Goal: Task Accomplishment & Management: Complete application form

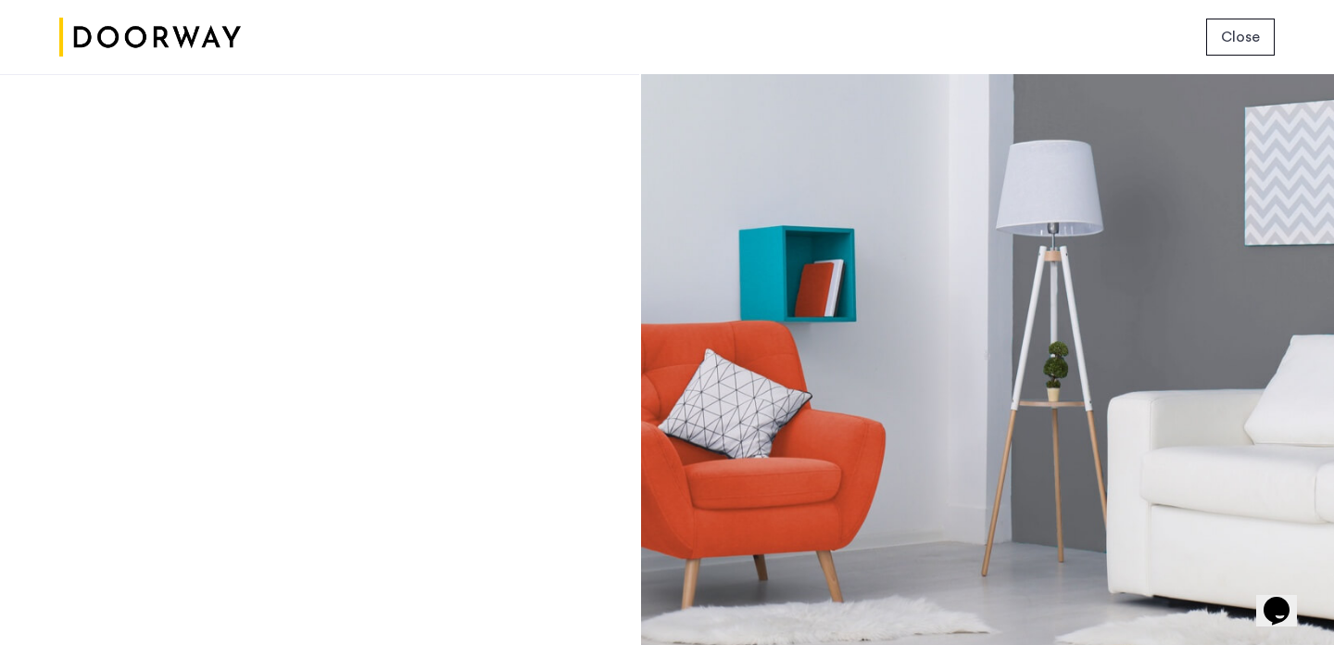
click at [604, 141] on div "Login Don’t have an account? Sign up now Email address Password Show Remember m…" at bounding box center [319, 359] width 639 height 571
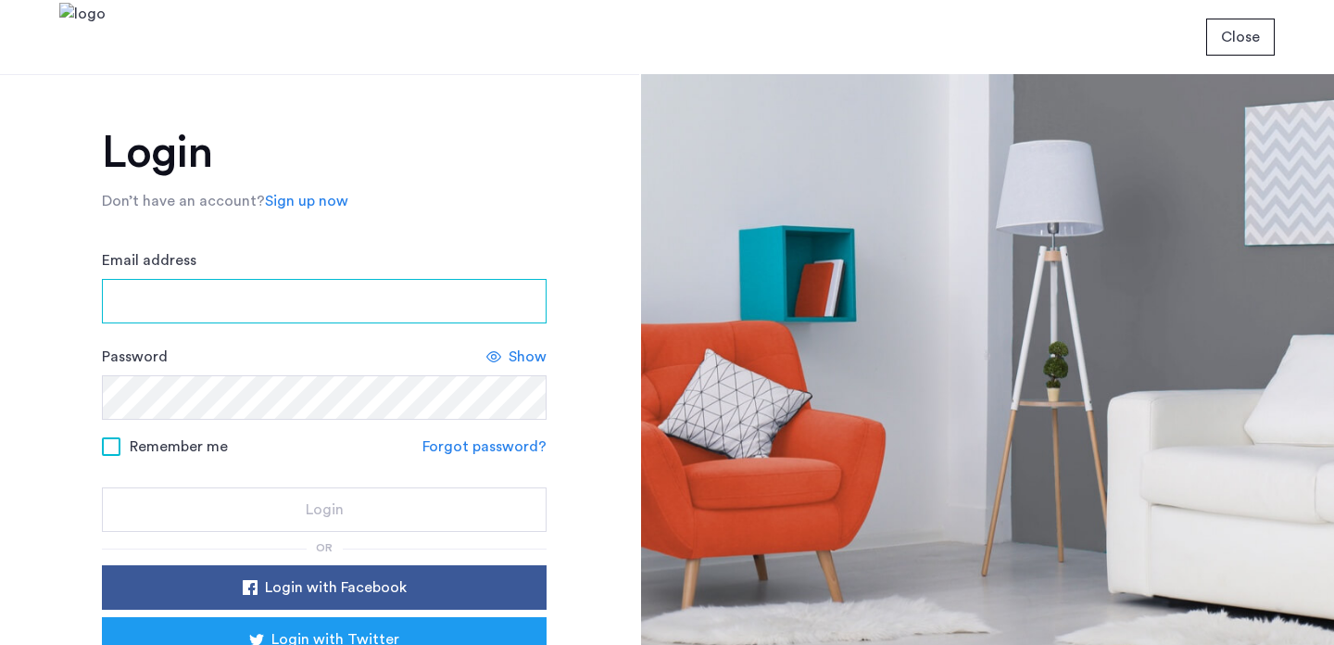
click at [415, 295] on input "Email address" at bounding box center [324, 301] width 445 height 44
click at [384, 297] on input "Email address" at bounding box center [324, 301] width 445 height 44
type input "*"
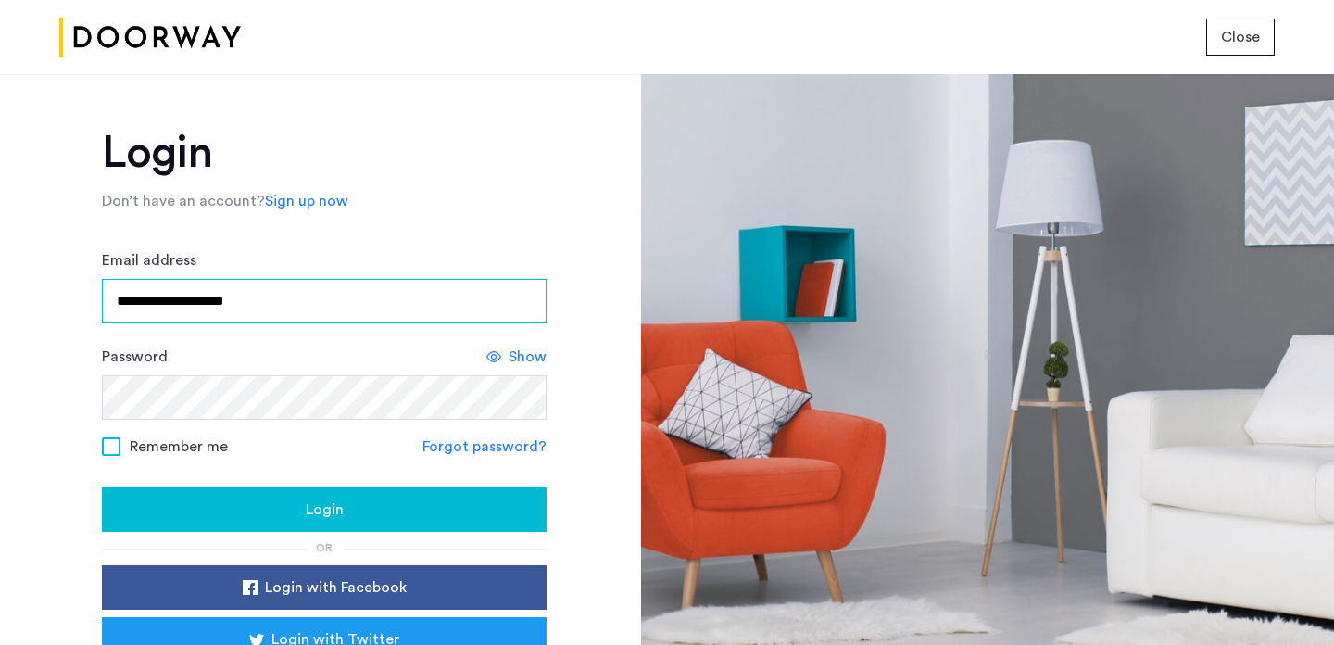
type input "**********"
click at [204, 455] on span "Remember me" at bounding box center [179, 447] width 98 height 22
click at [212, 512] on div "Login" at bounding box center [324, 510] width 415 height 22
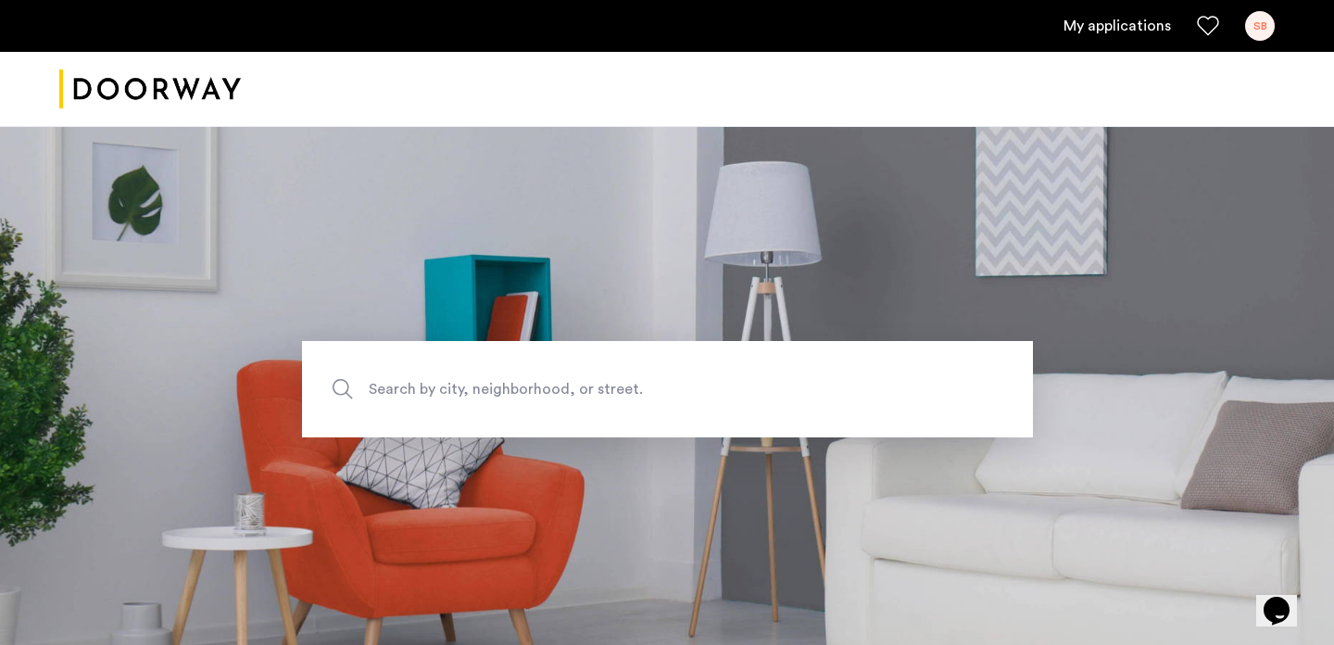
click at [1097, 22] on link "My applications" at bounding box center [1117, 26] width 107 height 22
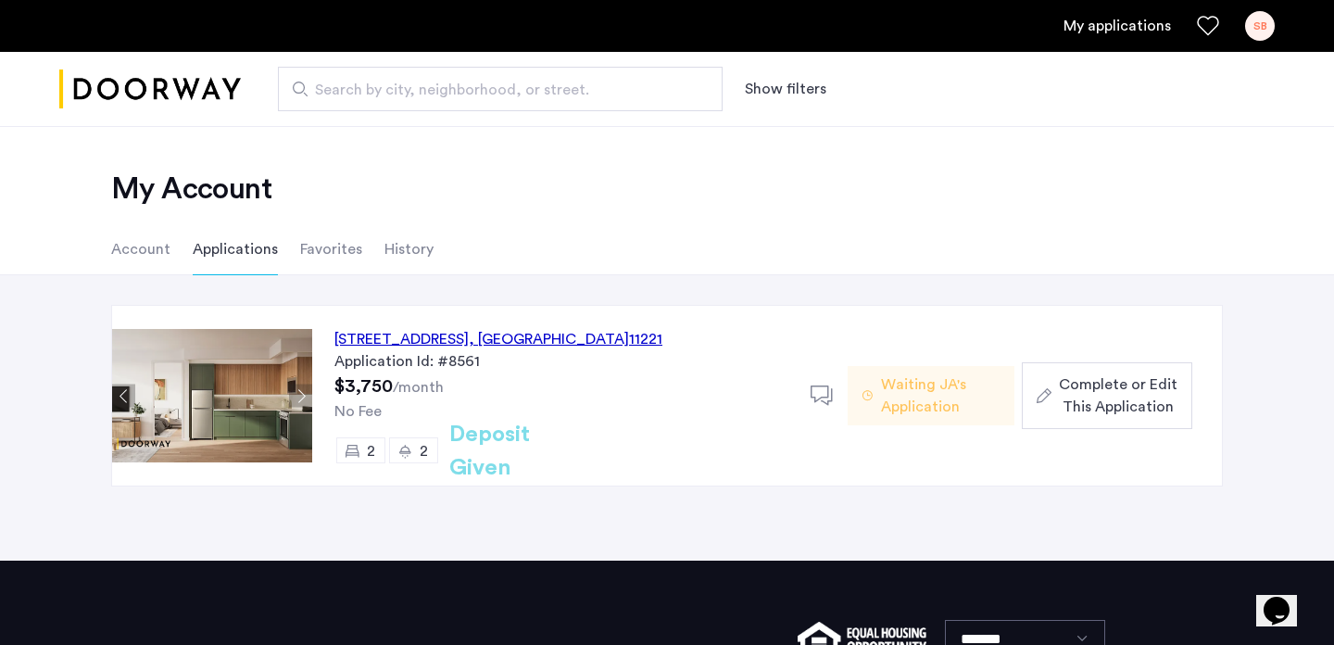
click at [439, 333] on div "972 Bushwick Avenue, Unit 3A, Brooklyn , NY 11221" at bounding box center [499, 339] width 328 height 22
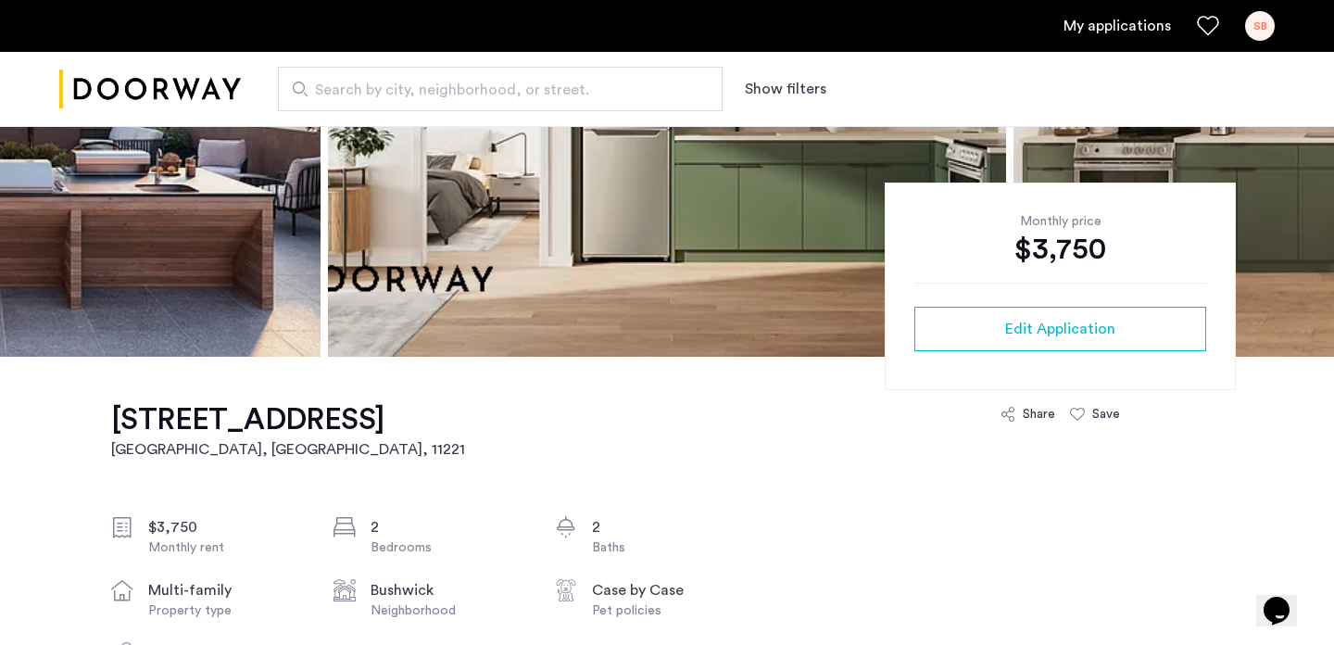
scroll to position [240, 0]
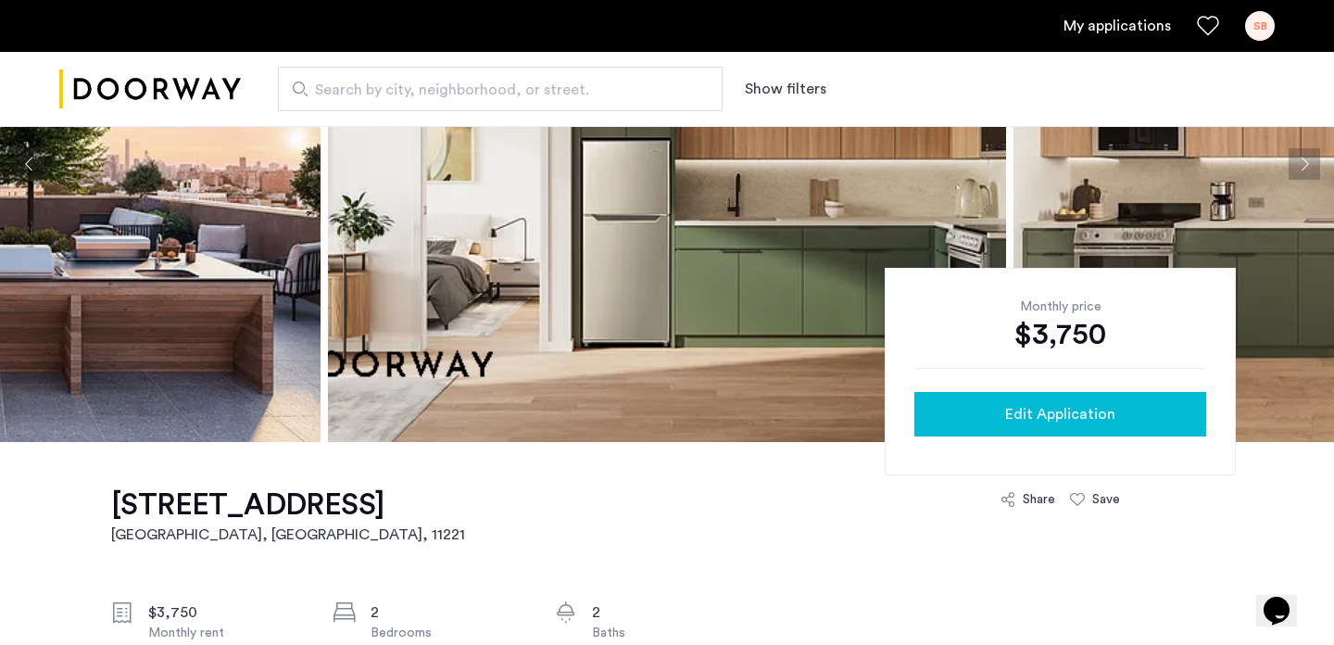
click at [1109, 403] on span "Edit Application" at bounding box center [1060, 414] width 110 height 22
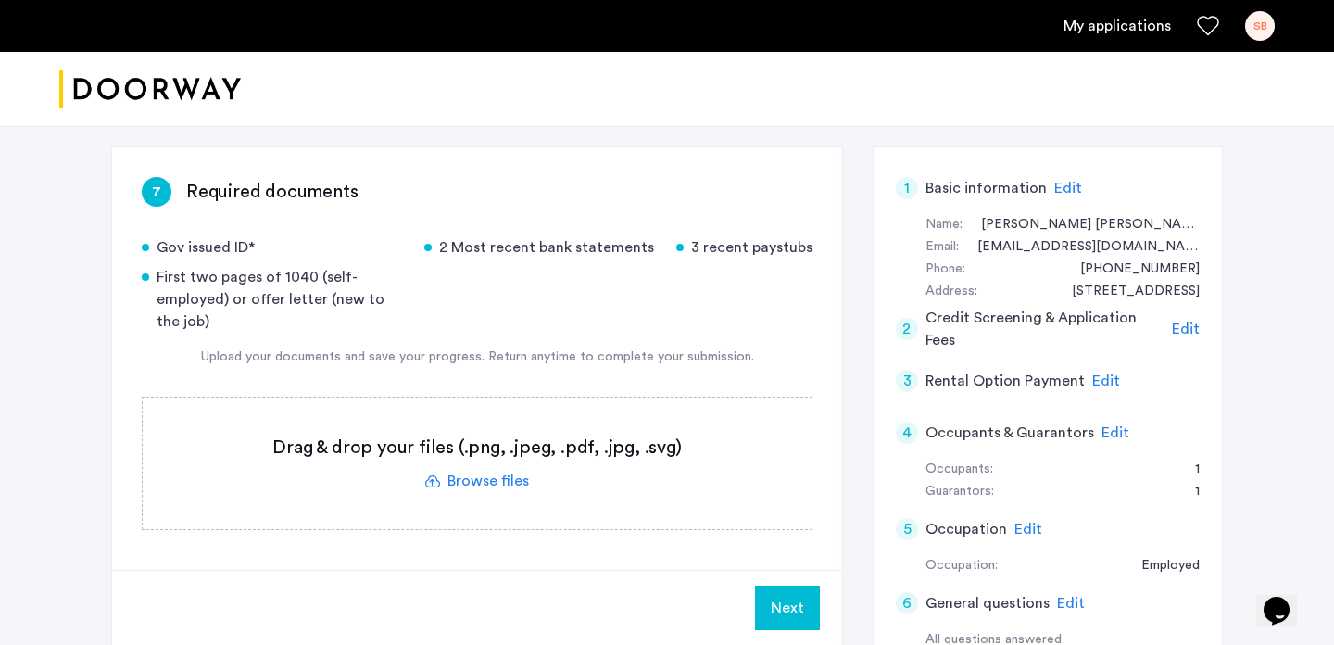
scroll to position [239, 0]
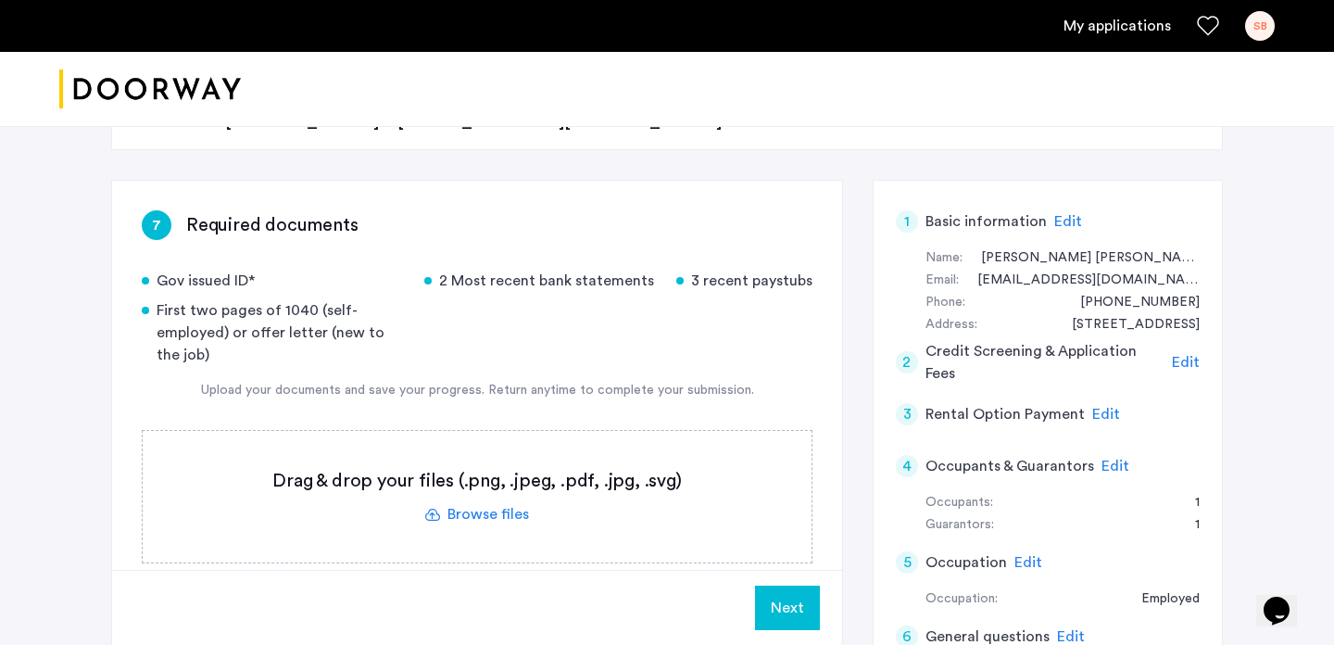
click at [498, 518] on label at bounding box center [477, 497] width 669 height 132
click at [0, 0] on input "file" at bounding box center [0, 0] width 0 height 0
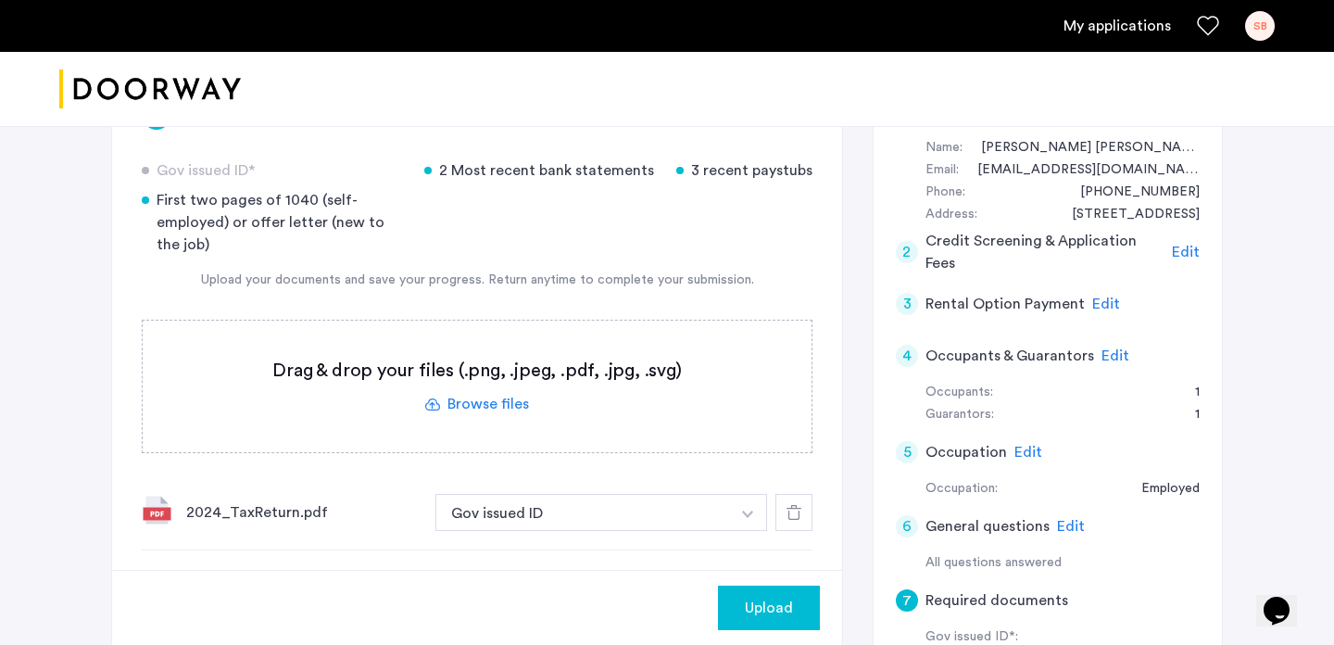
scroll to position [372, 0]
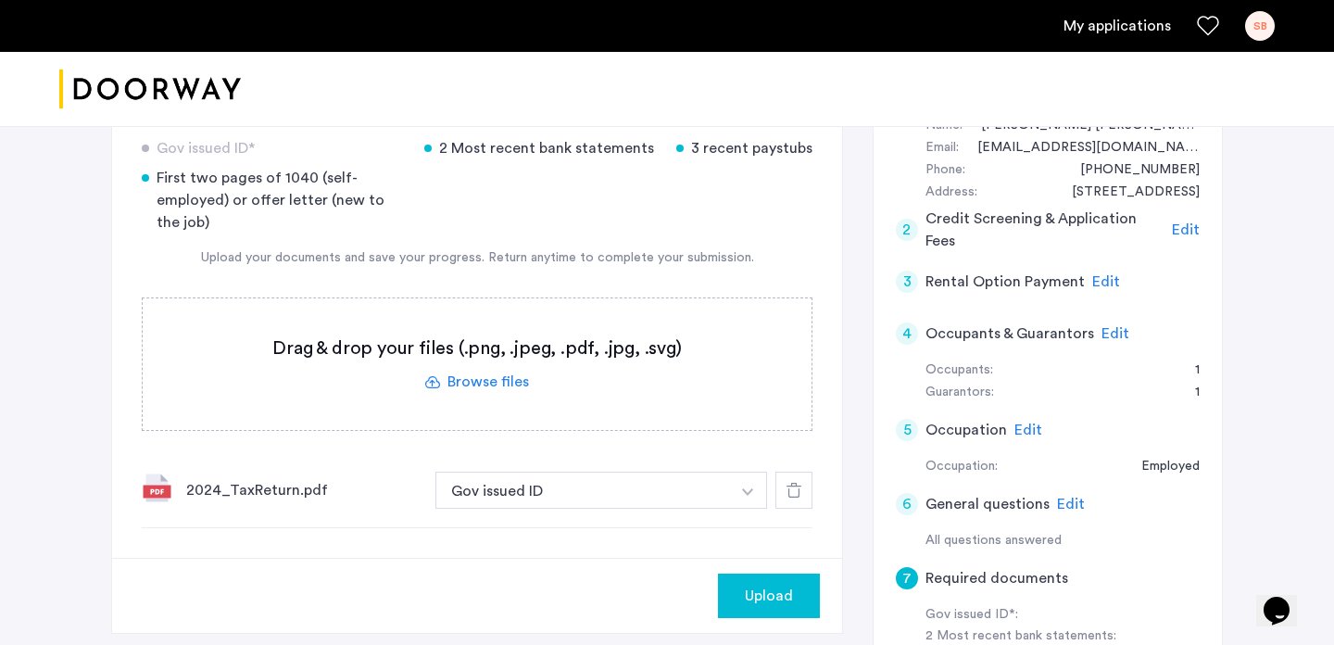
click at [788, 492] on icon at bounding box center [794, 490] width 15 height 15
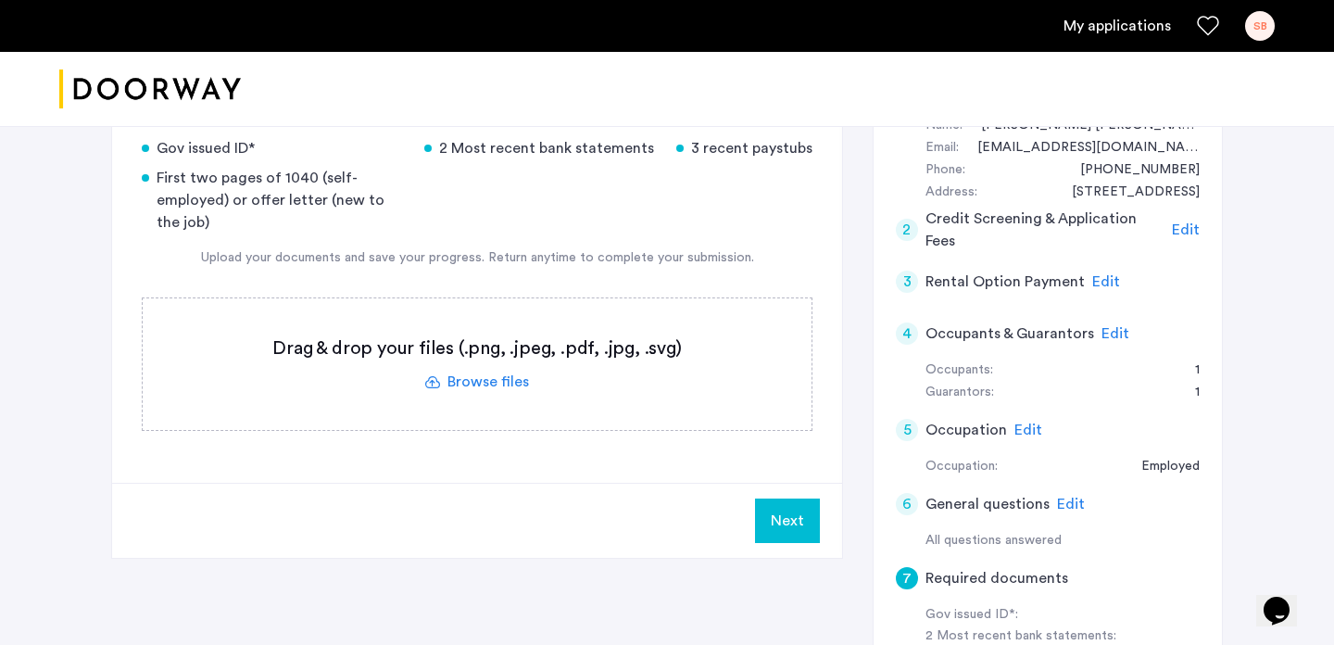
click at [507, 383] on label at bounding box center [477, 364] width 669 height 132
click at [0, 0] on input "file" at bounding box center [0, 0] width 0 height 0
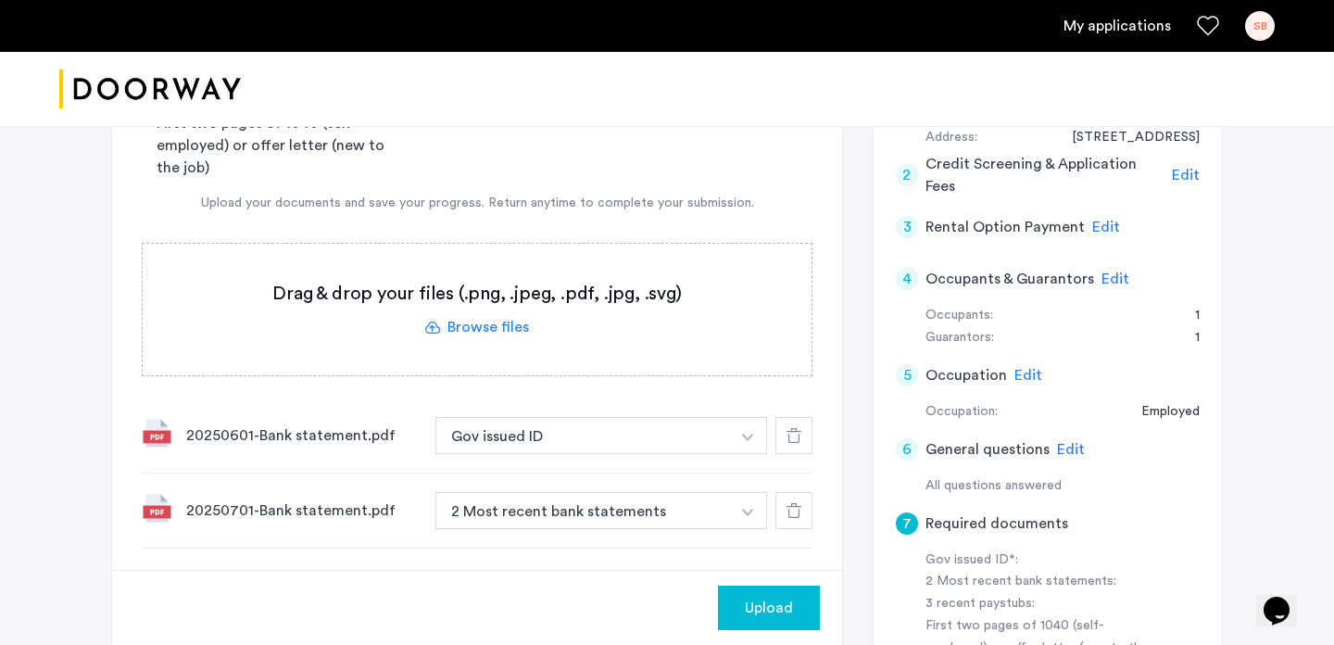
scroll to position [612, 0]
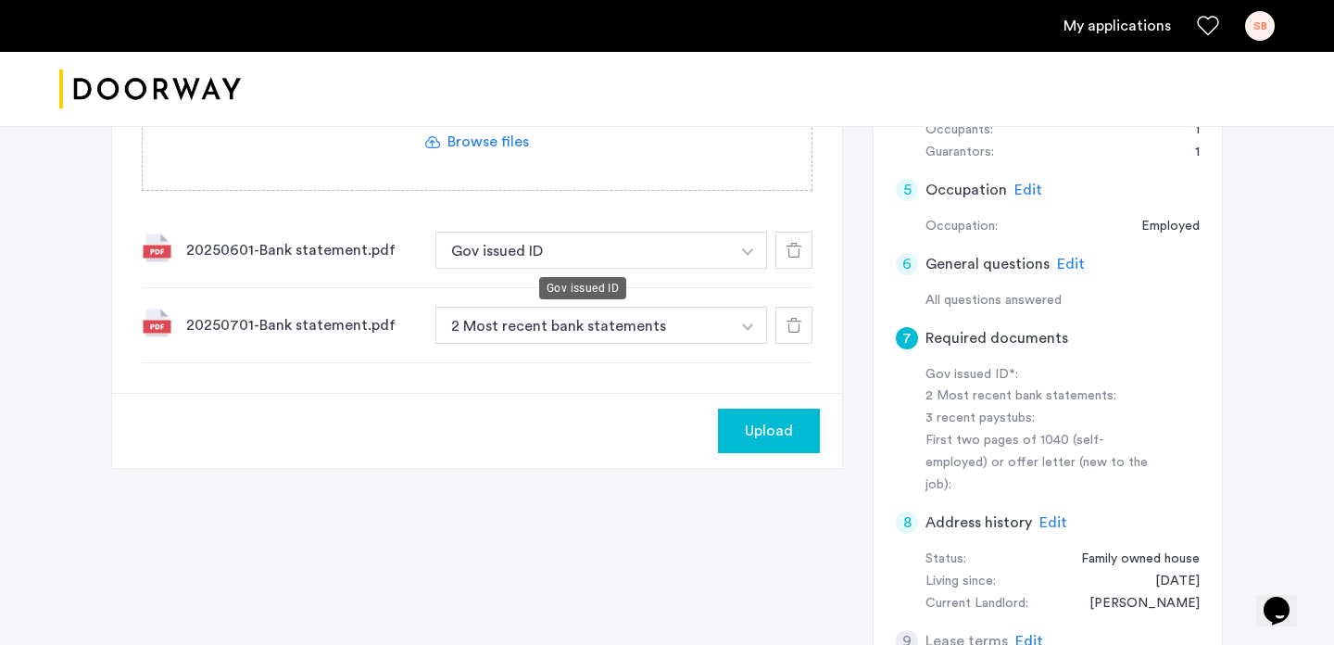
click at [571, 263] on button "Gov issued ID" at bounding box center [583, 250] width 295 height 37
click at [578, 259] on button "Gov issued ID" at bounding box center [583, 250] width 295 height 37
click at [688, 253] on button "Gov issued ID" at bounding box center [583, 250] width 295 height 37
click at [739, 246] on button "button" at bounding box center [748, 250] width 38 height 37
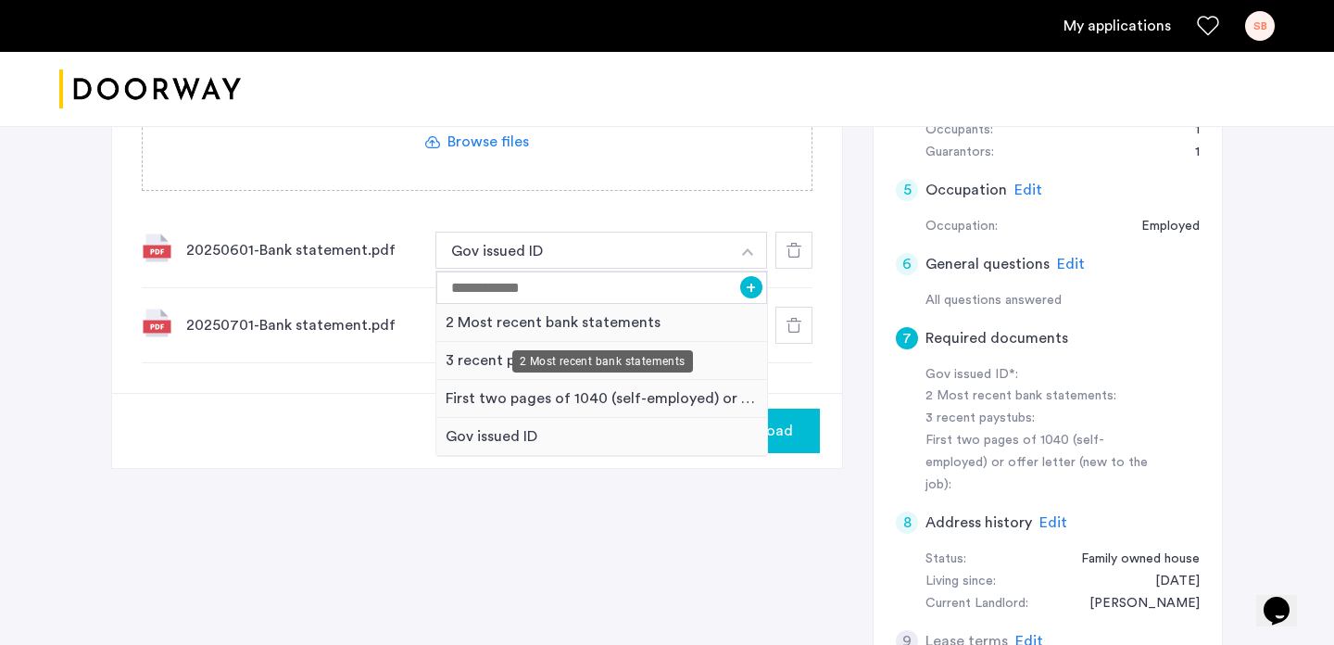
click at [682, 324] on div "2 Most recent bank statements" at bounding box center [601, 323] width 331 height 38
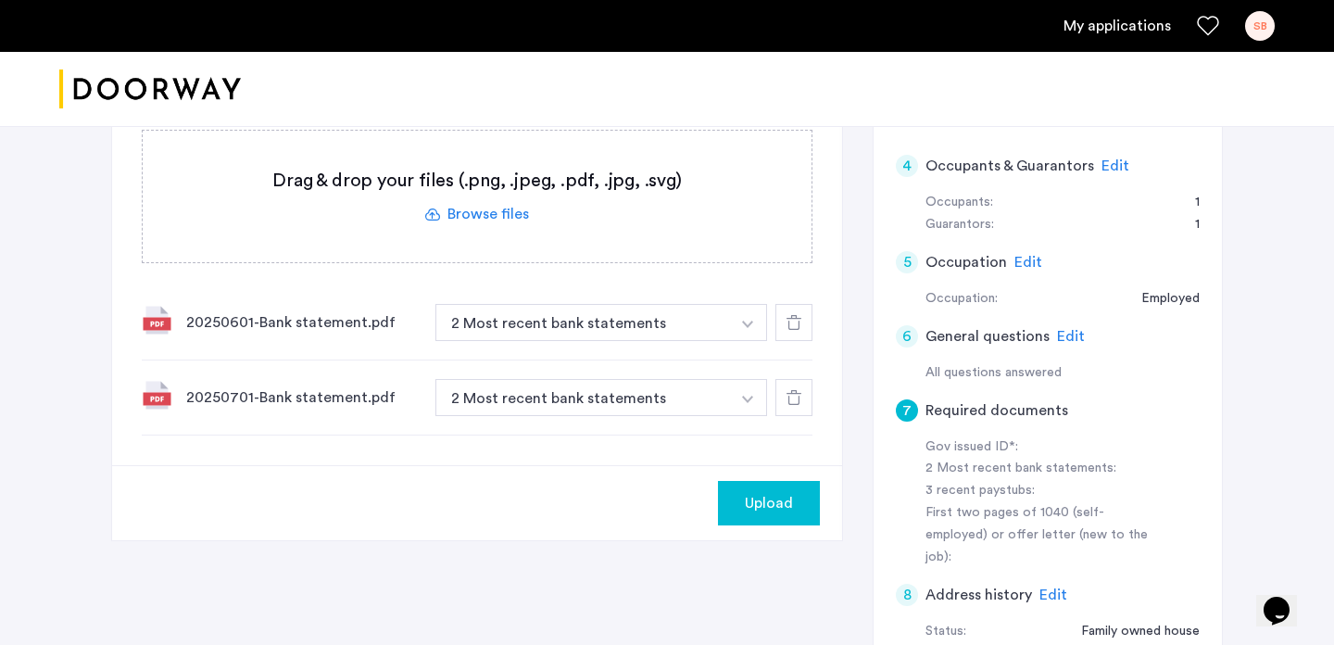
scroll to position [497, 0]
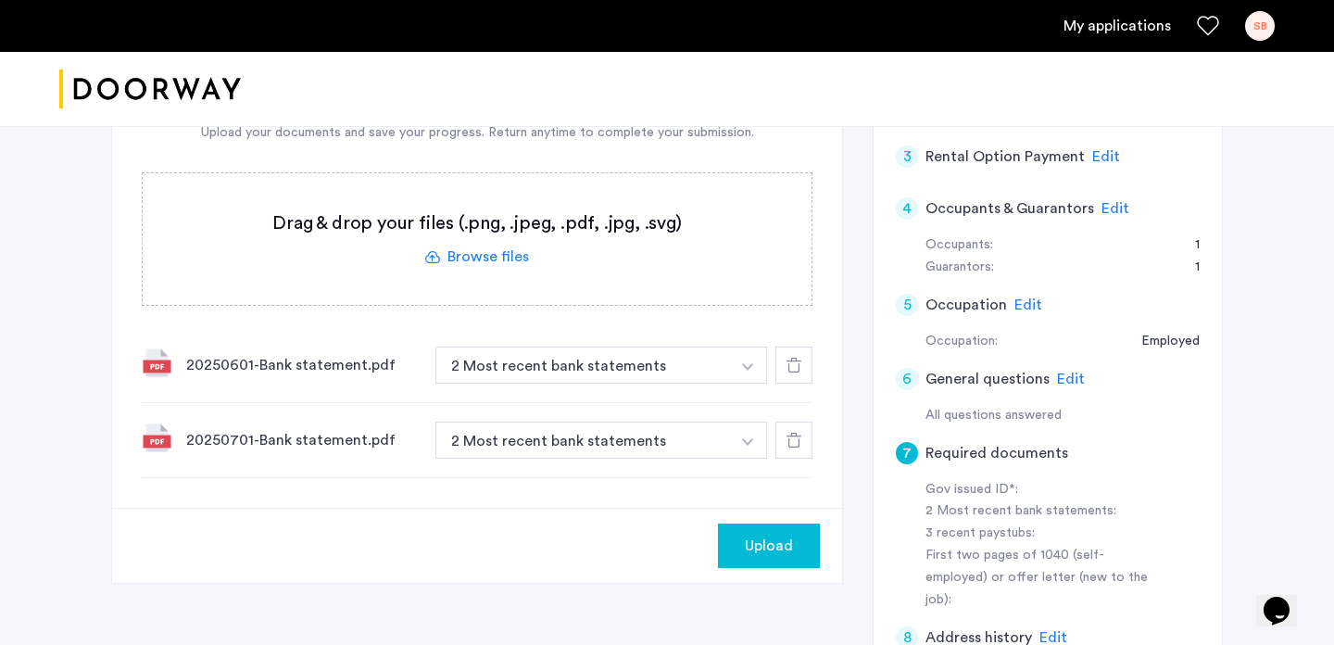
click at [499, 255] on label at bounding box center [477, 239] width 669 height 132
click at [0, 0] on input "file" at bounding box center [0, 0] width 0 height 0
click at [743, 538] on div "Upload" at bounding box center [769, 546] width 72 height 22
click at [478, 246] on label at bounding box center [477, 239] width 669 height 132
click at [0, 0] on input "file" at bounding box center [0, 0] width 0 height 0
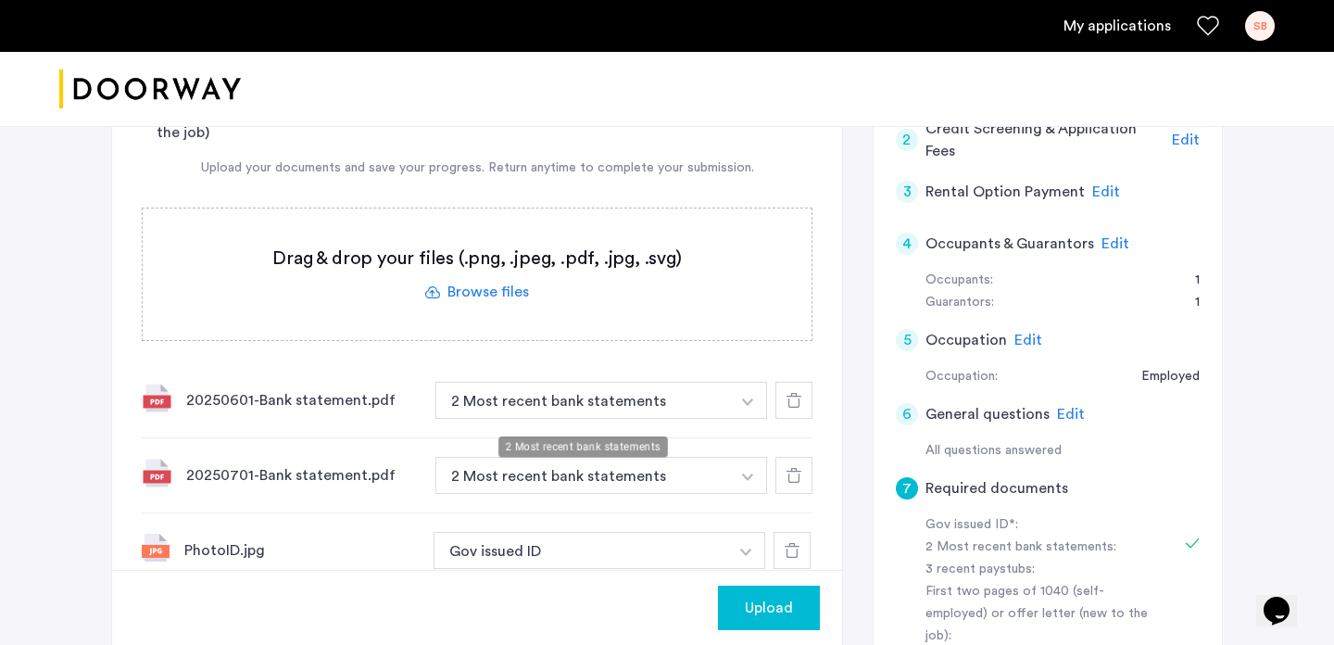
scroll to position [452, 0]
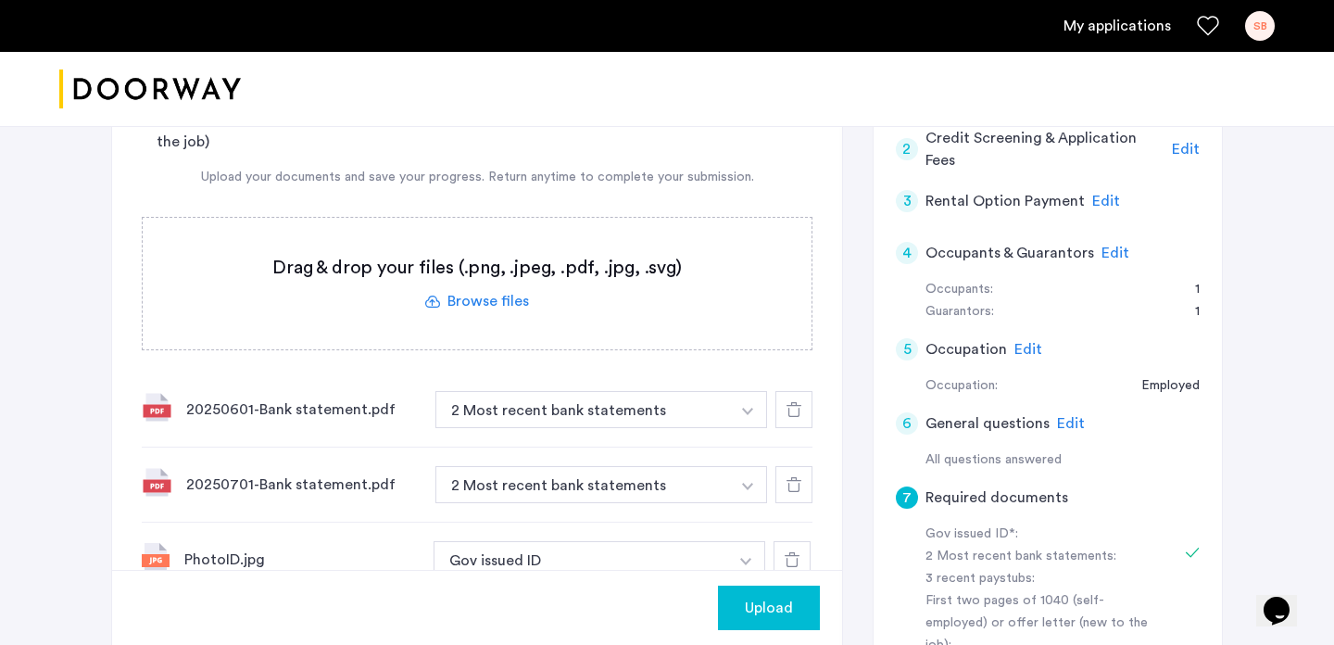
click at [502, 307] on label at bounding box center [477, 284] width 669 height 132
click at [0, 0] on input "file" at bounding box center [0, 0] width 0 height 0
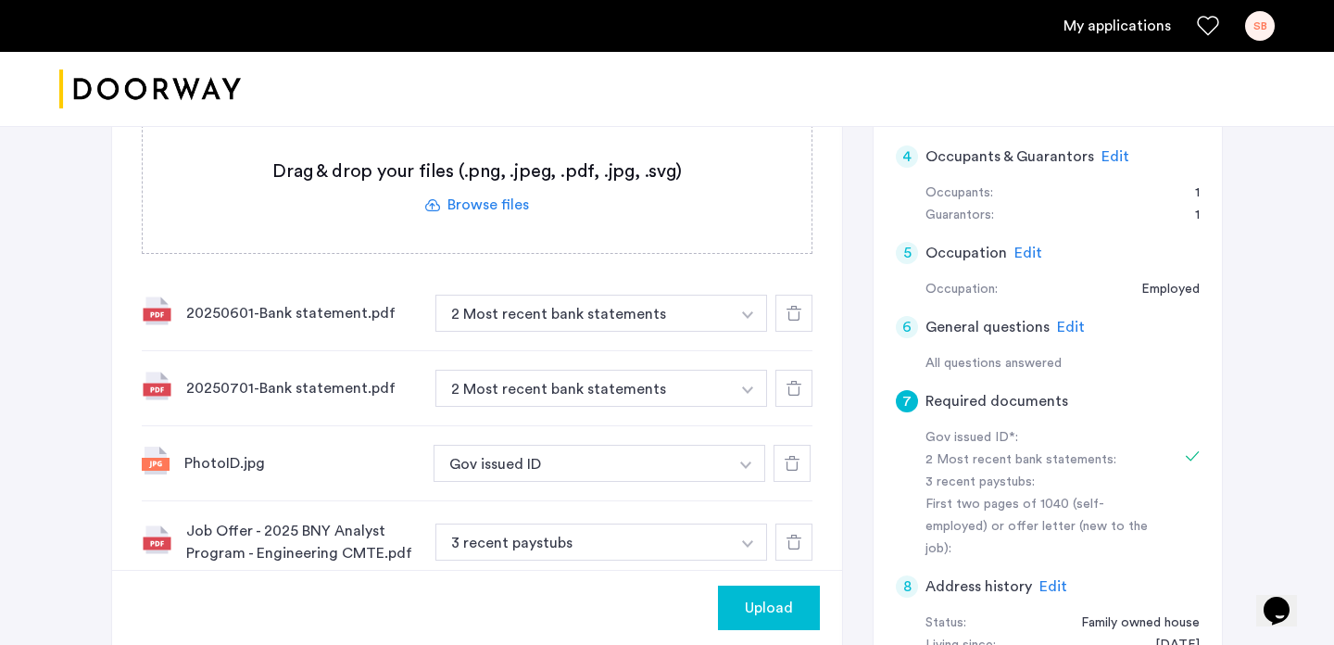
scroll to position [759, 0]
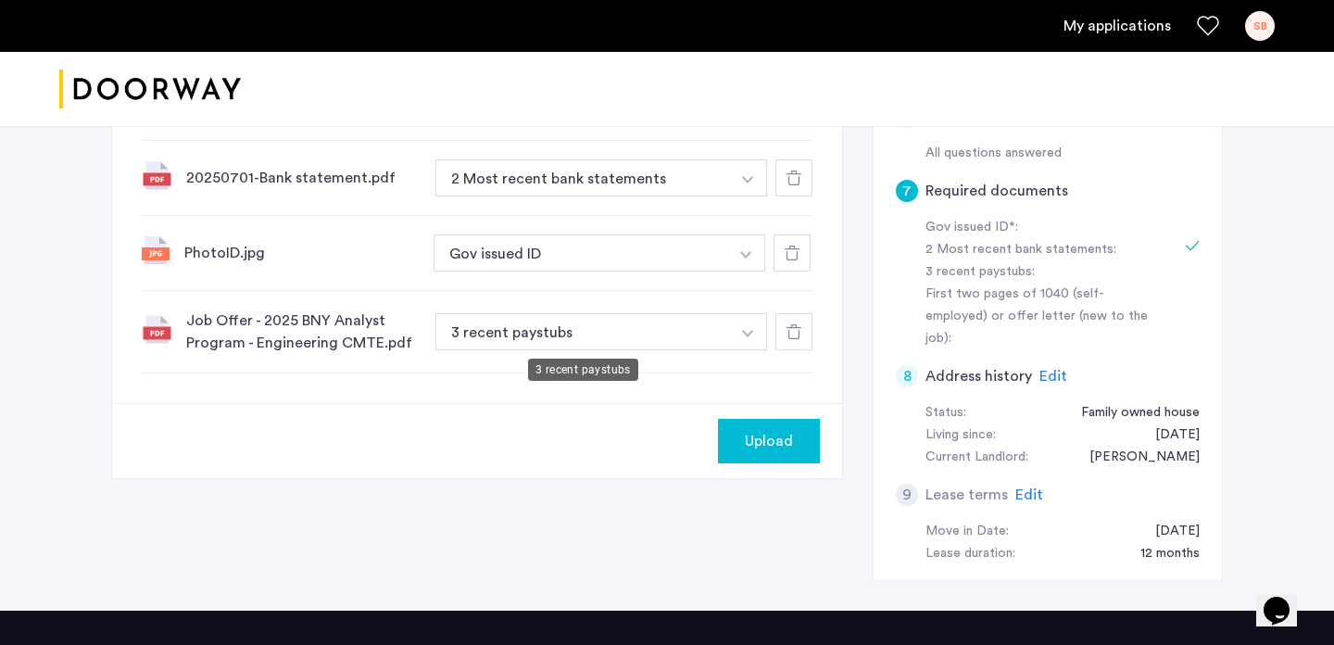
click at [581, 340] on button "3 recent paystubs" at bounding box center [583, 331] width 295 height 37
click at [626, 341] on button "3 recent paystubs" at bounding box center [583, 331] width 295 height 37
click at [750, 108] on img "button" at bounding box center [747, 104] width 11 height 7
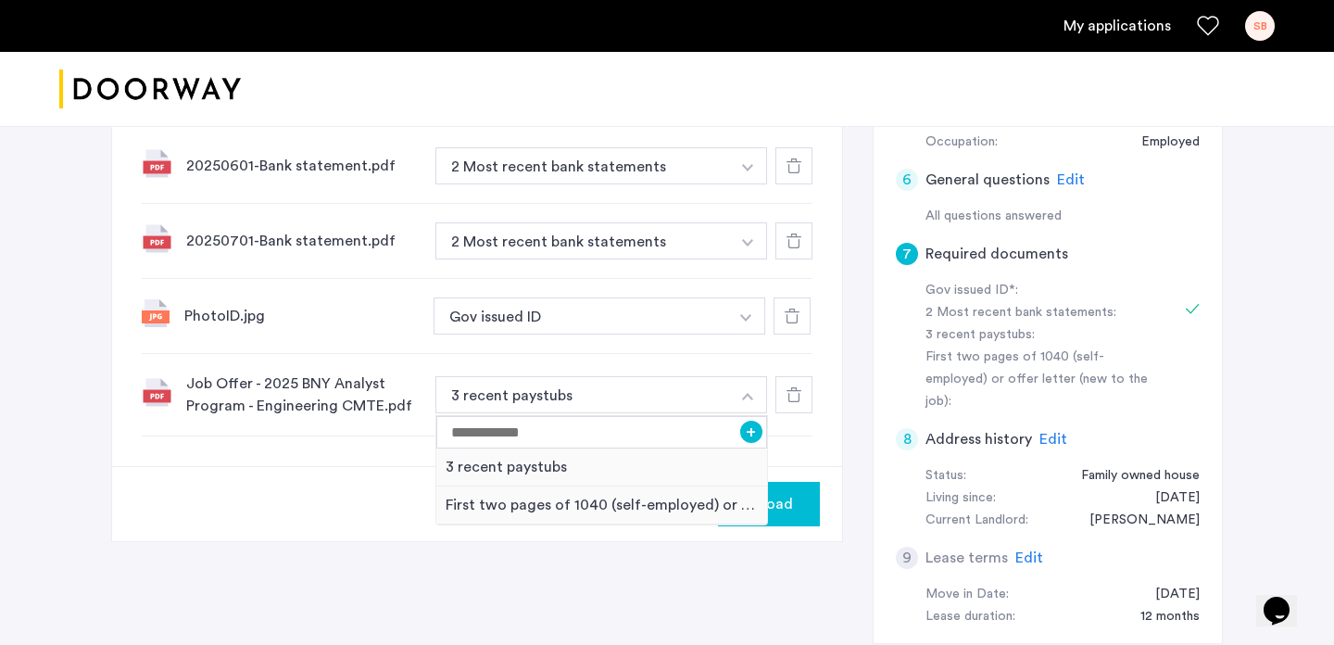
scroll to position [742, 0]
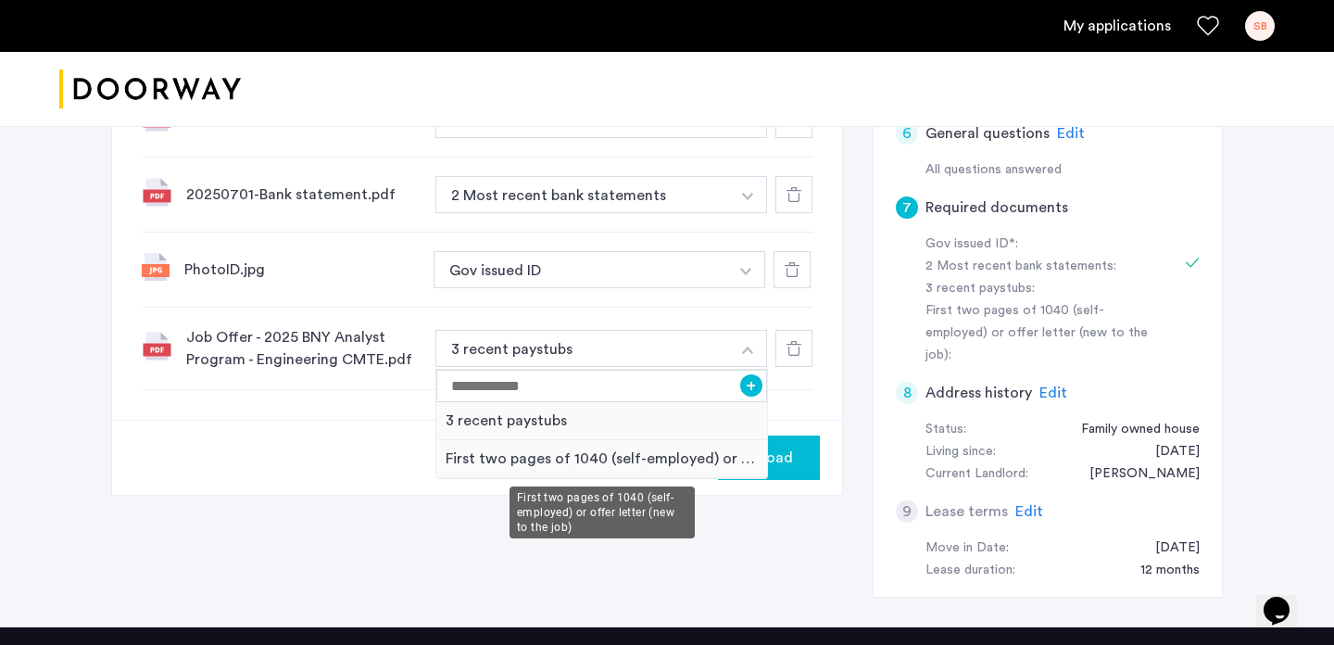
click at [687, 456] on div "First two pages of 1040 (self-employed) or offer letter (new to the job)" at bounding box center [601, 459] width 331 height 38
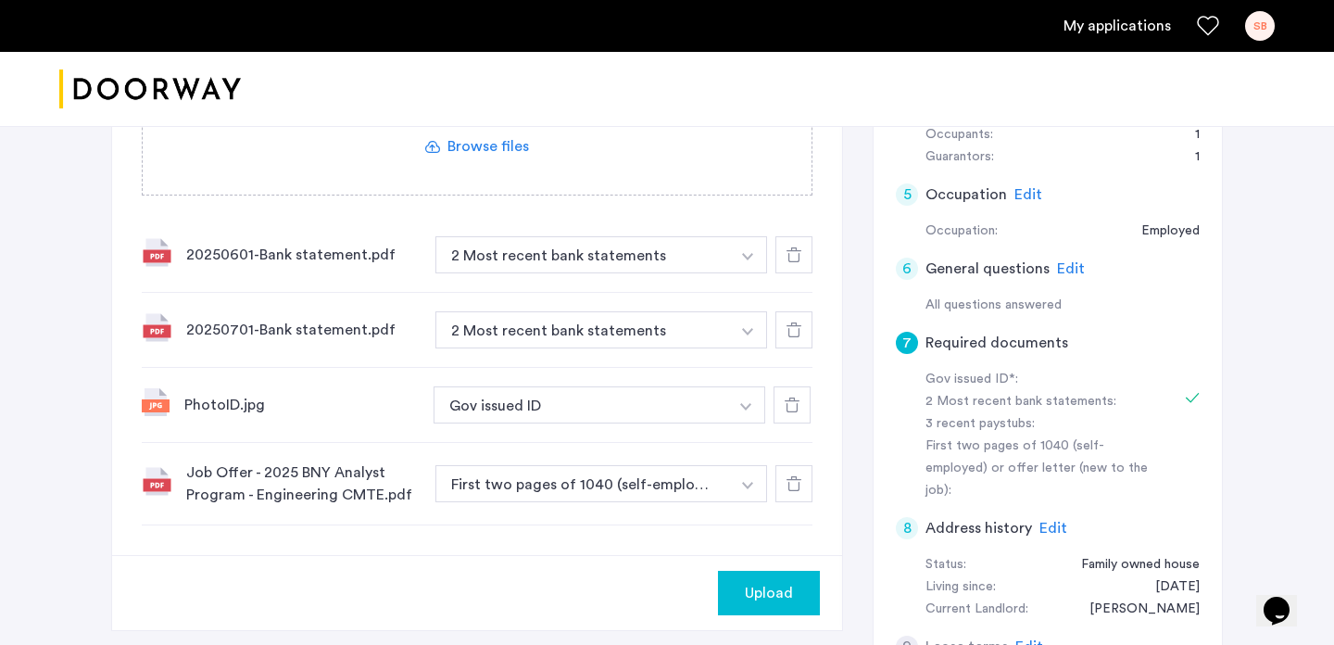
scroll to position [704, 0]
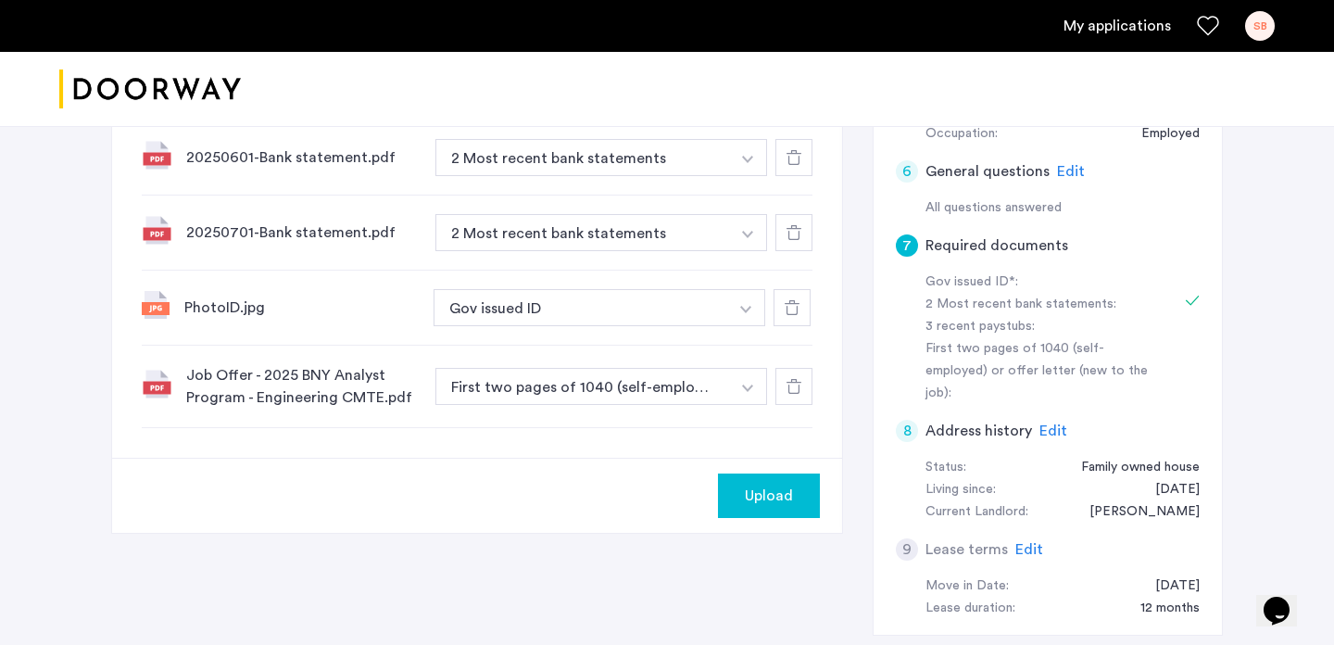
click at [734, 497] on div "Upload" at bounding box center [769, 496] width 72 height 22
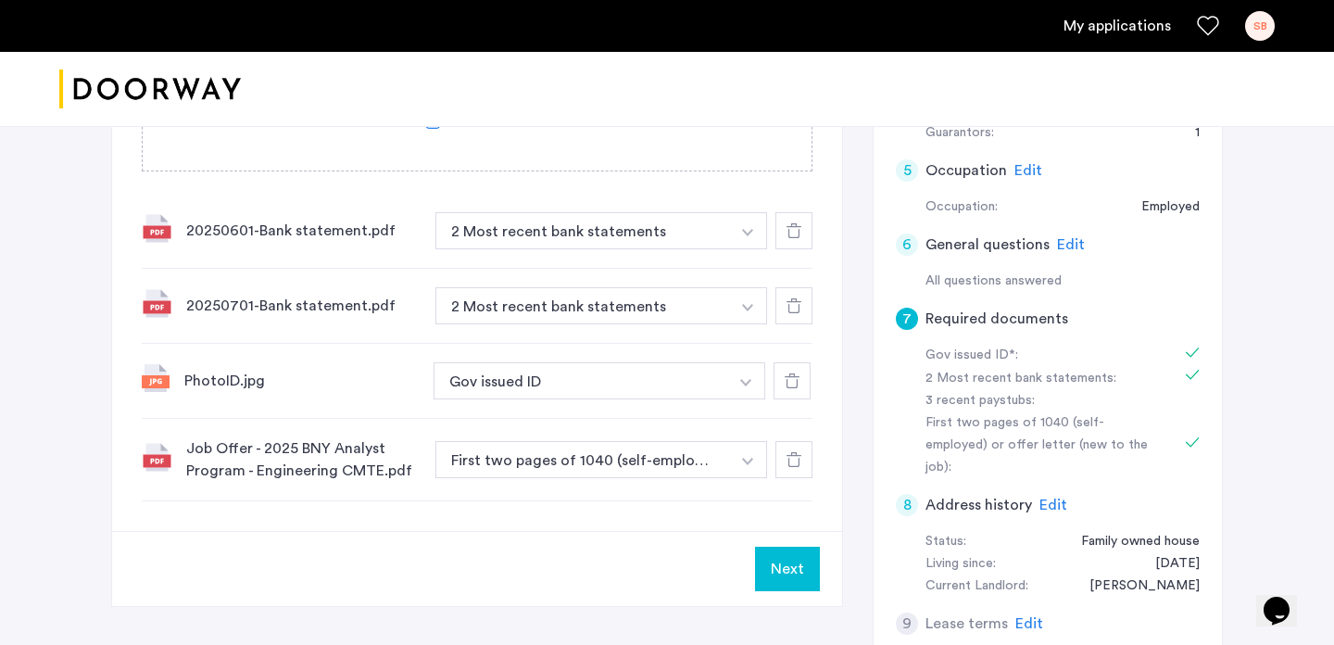
scroll to position [652, 0]
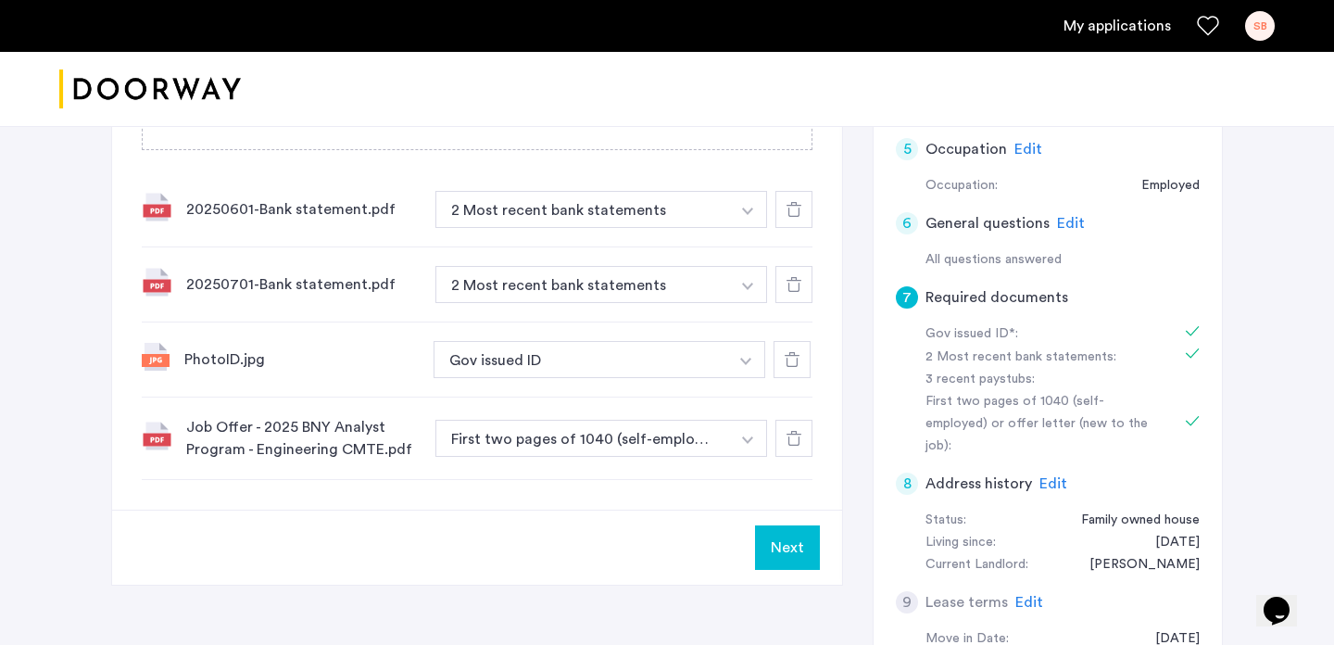
click at [788, 556] on button "Next" at bounding box center [787, 547] width 65 height 44
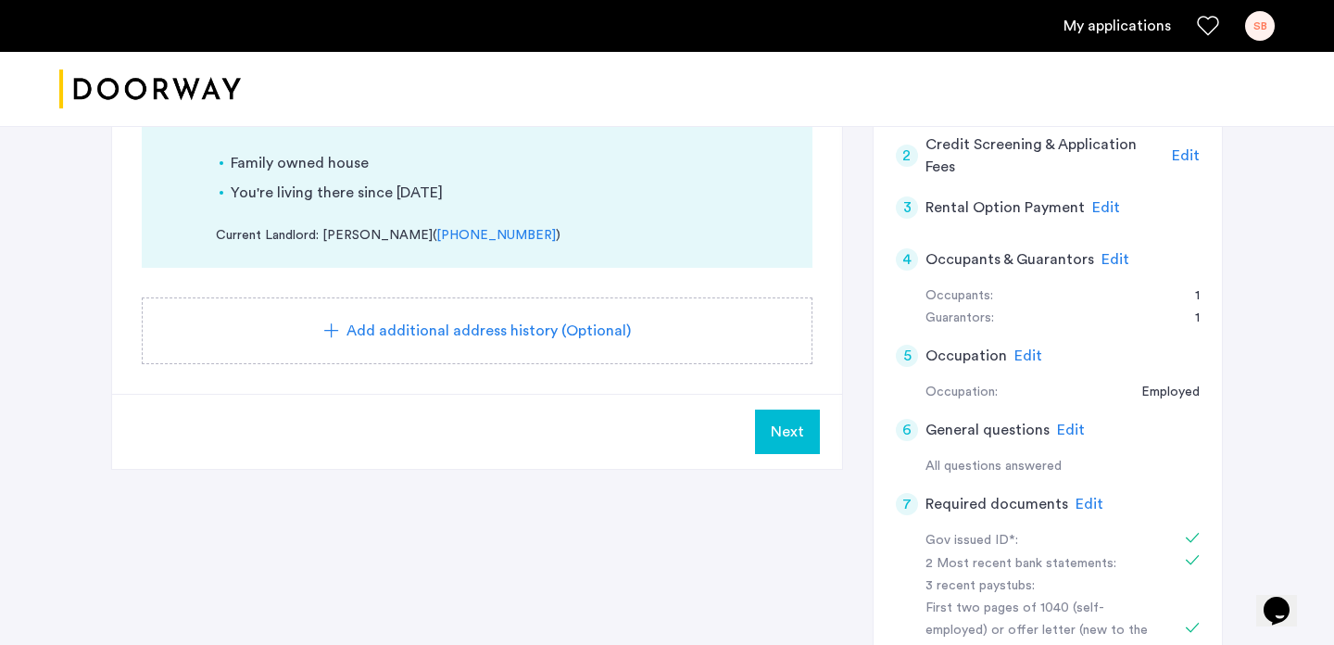
scroll to position [295, 0]
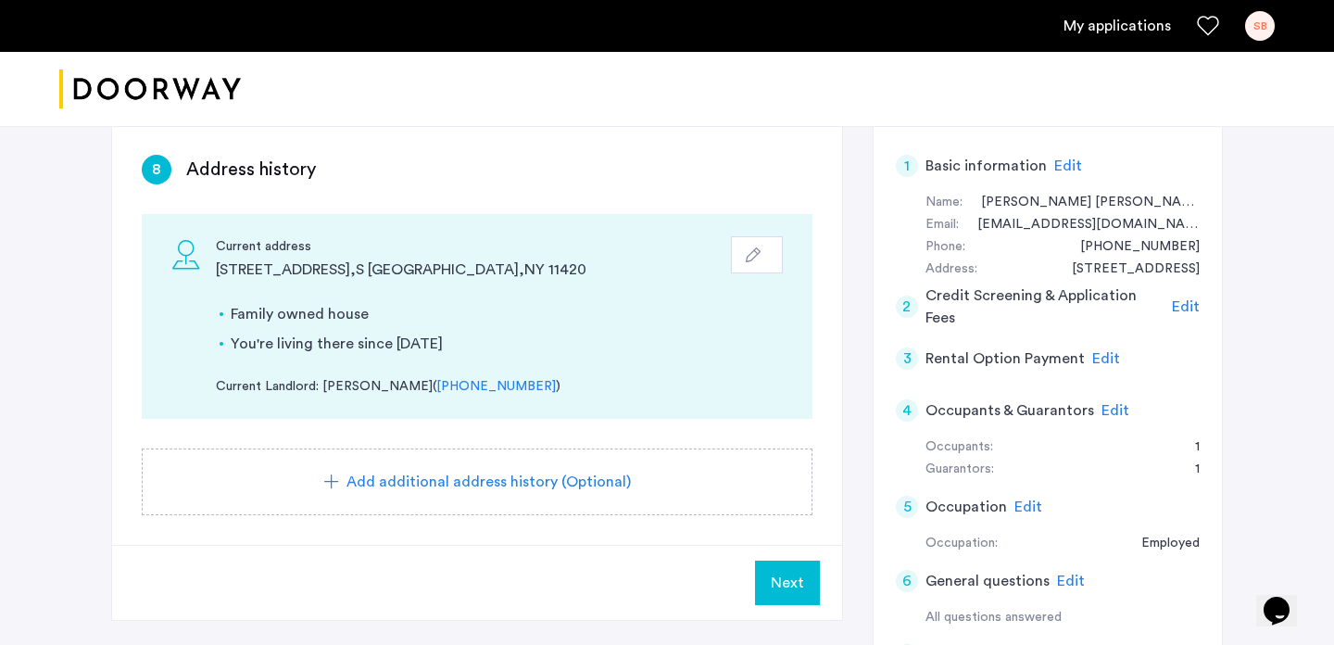
click at [777, 566] on button "Next" at bounding box center [787, 583] width 65 height 44
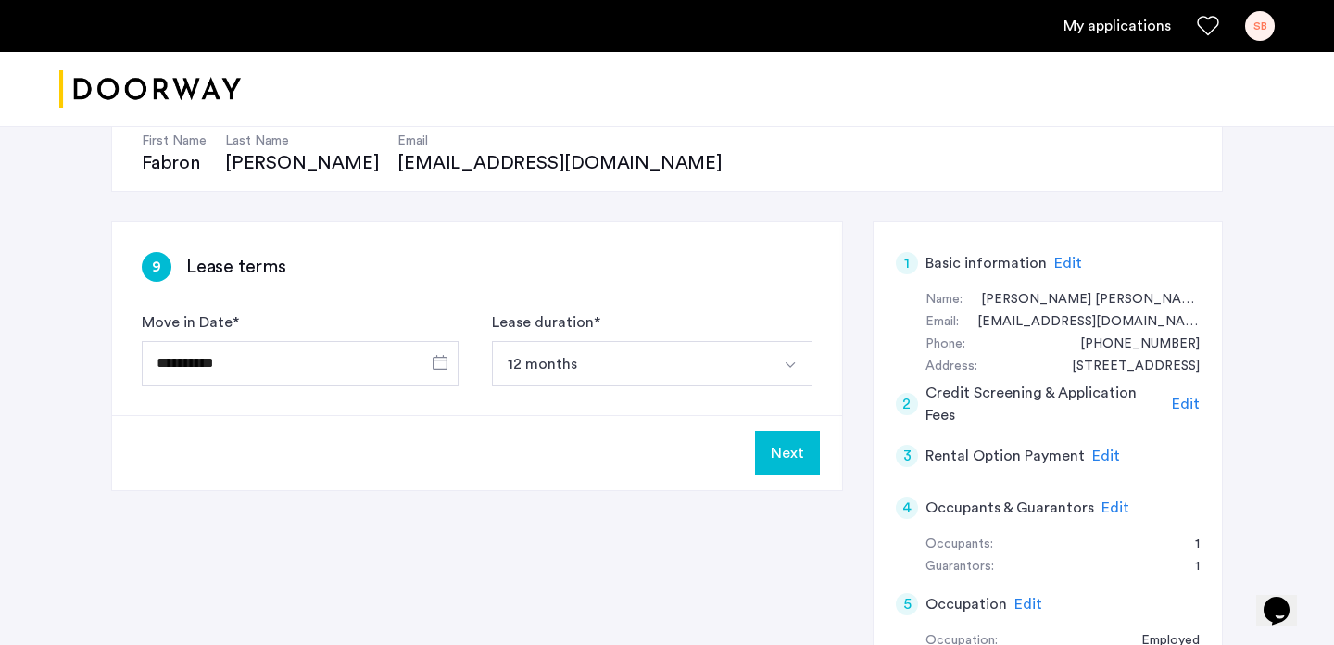
scroll to position [275, 0]
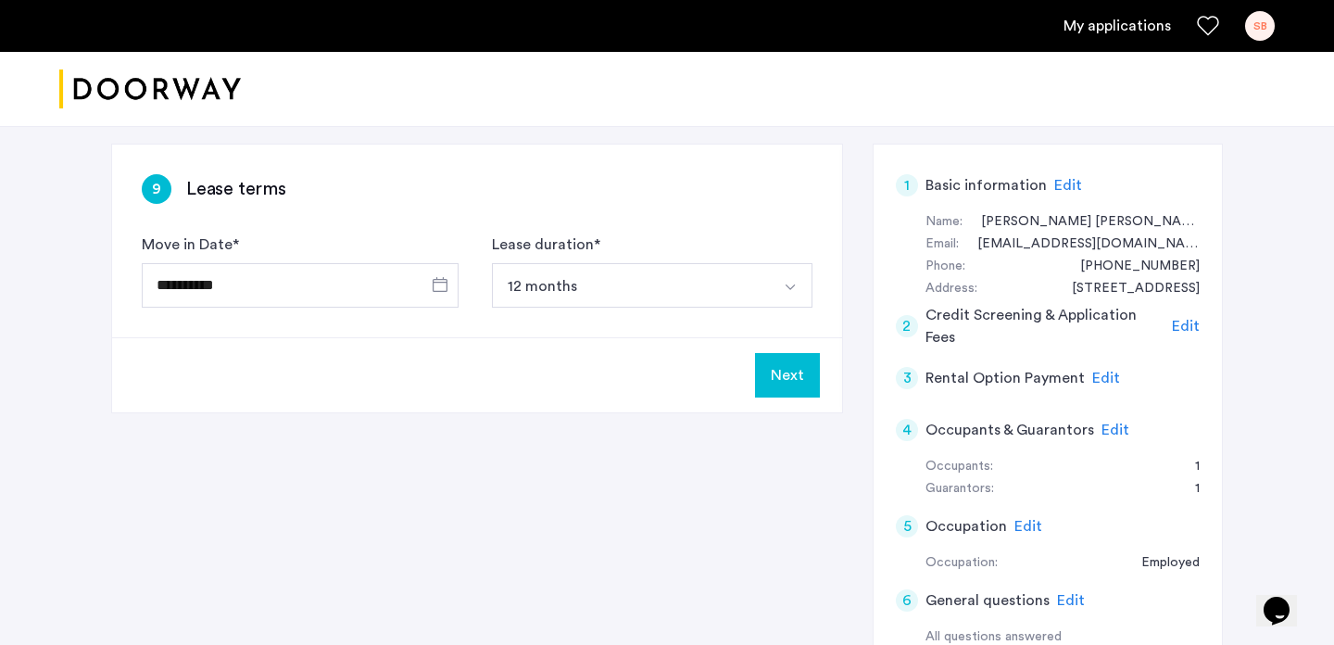
click at [764, 373] on button "Next" at bounding box center [787, 375] width 65 height 44
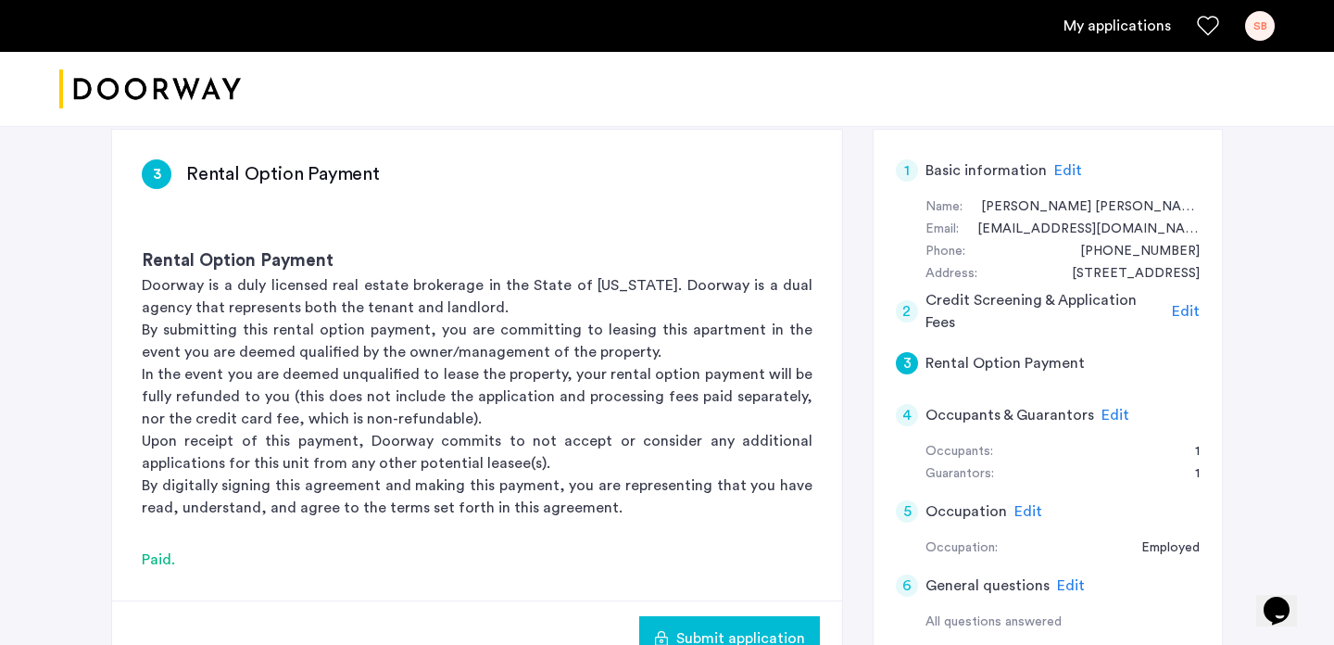
scroll to position [315, 0]
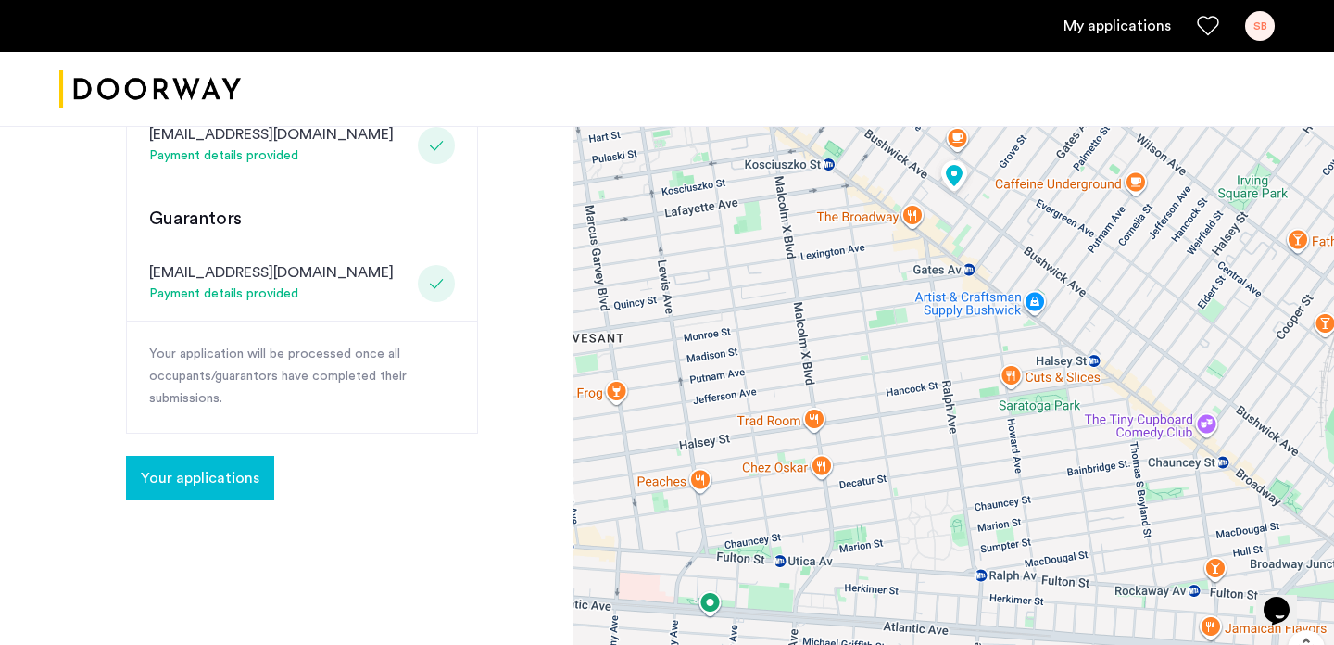
scroll to position [495, 0]
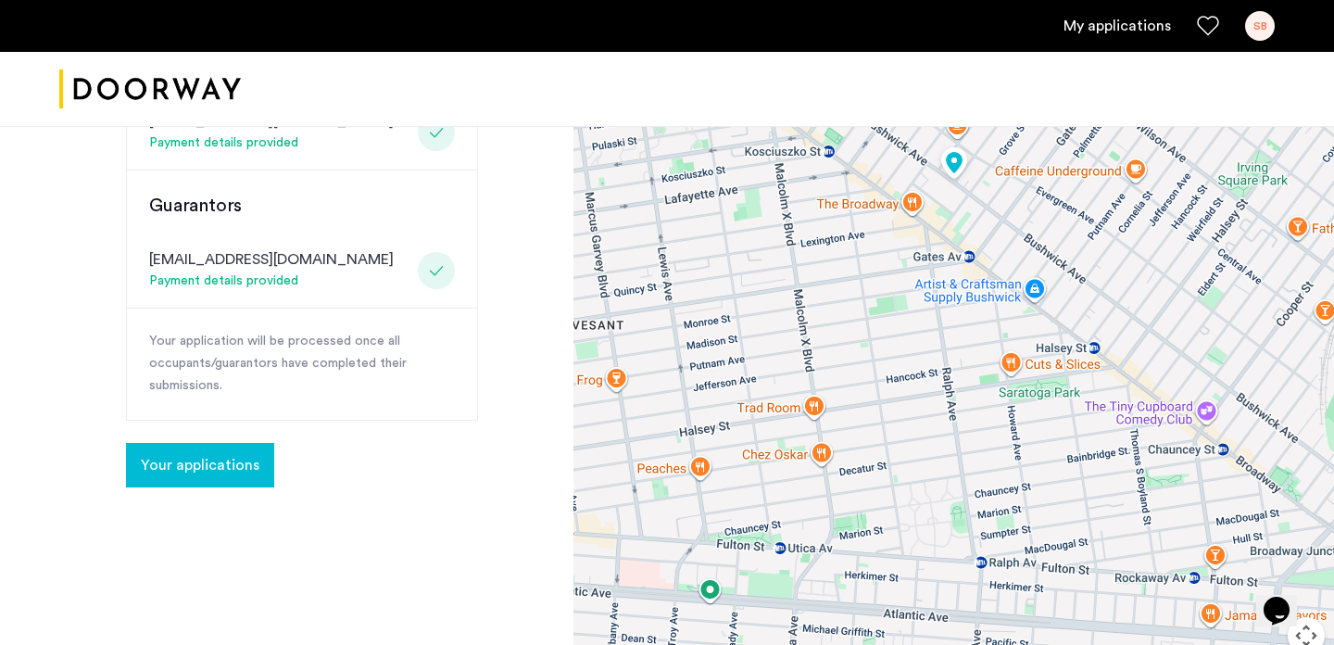
click at [237, 460] on span "Your applications" at bounding box center [200, 465] width 119 height 22
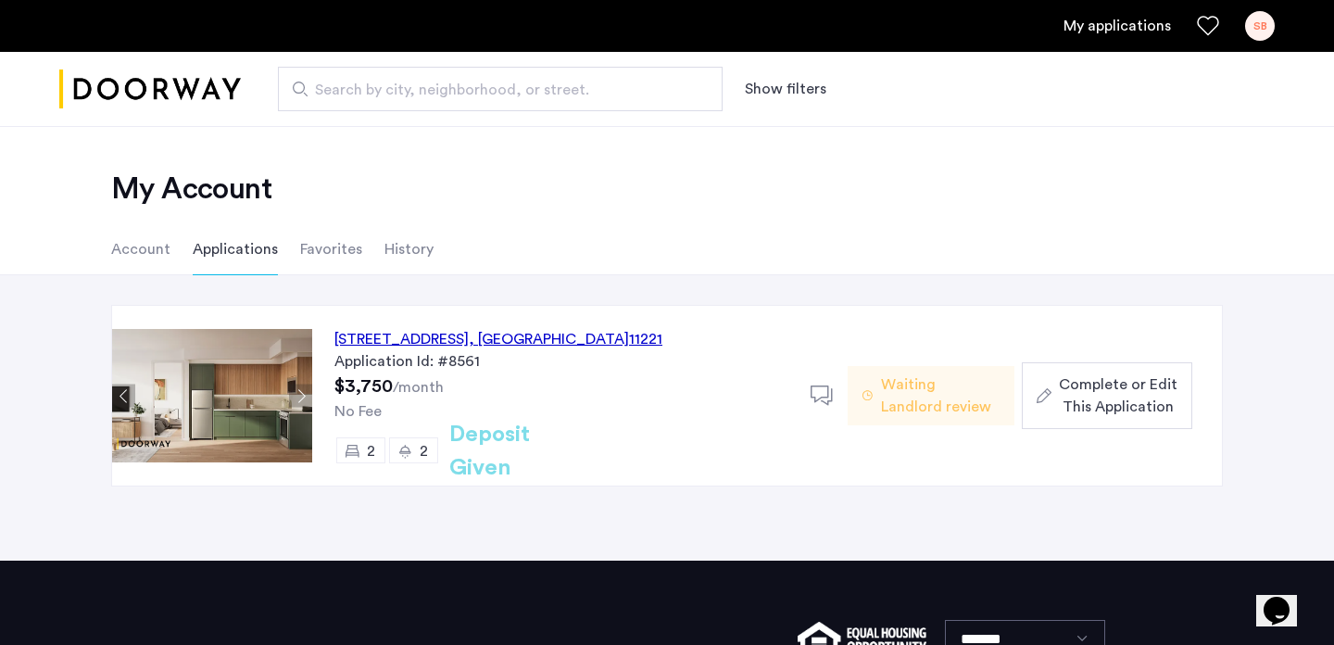
click at [1088, 402] on span "Complete or Edit This Application" at bounding box center [1118, 395] width 119 height 44
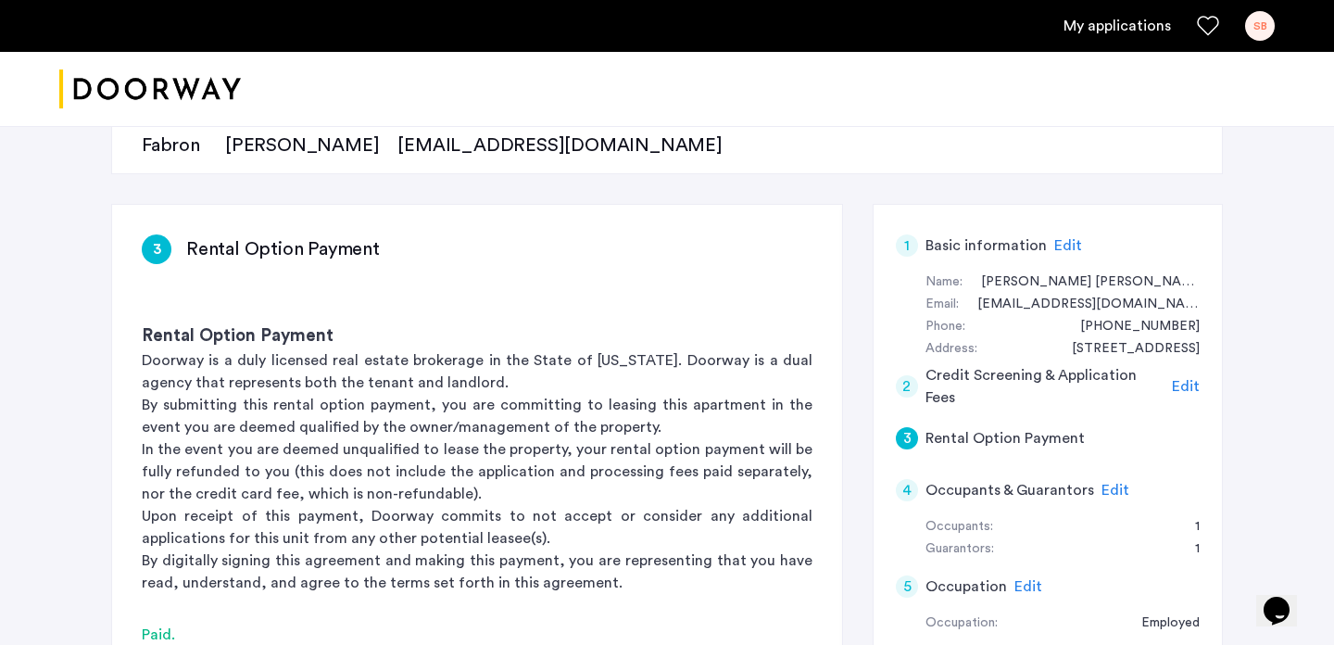
scroll to position [266, 0]
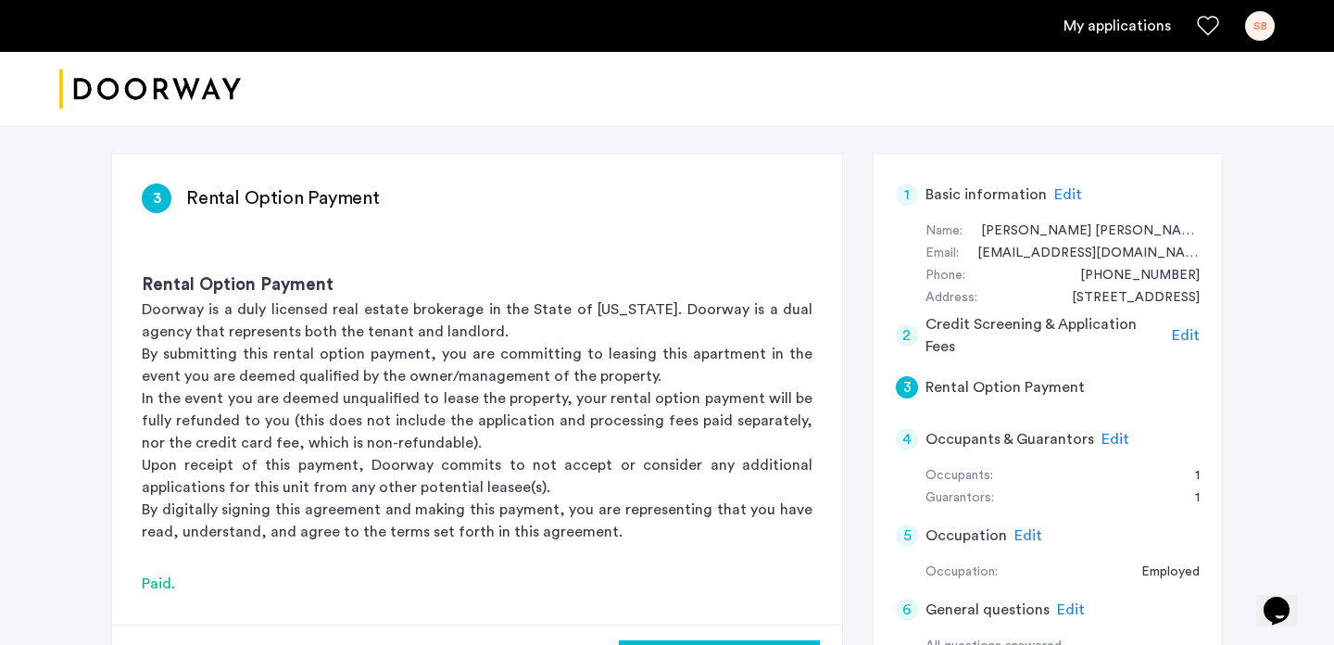
click at [1182, 334] on span "Edit" at bounding box center [1186, 335] width 28 height 15
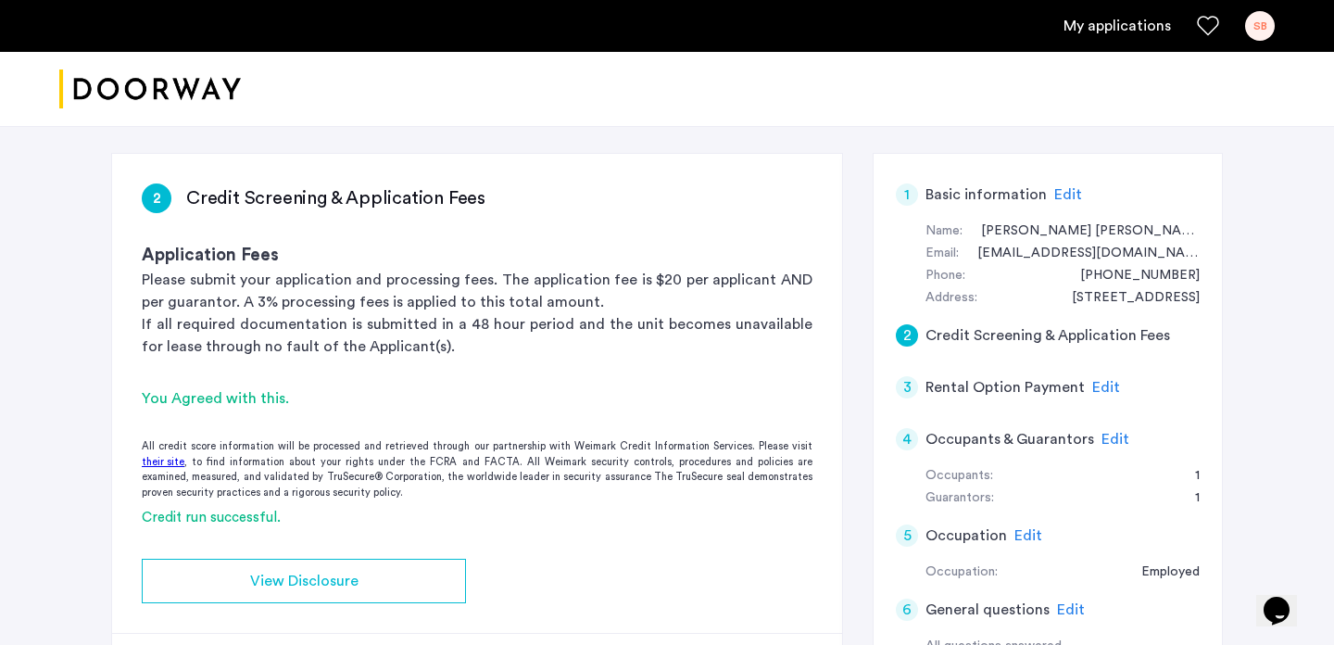
click at [1106, 380] on span "Edit" at bounding box center [1107, 387] width 28 height 15
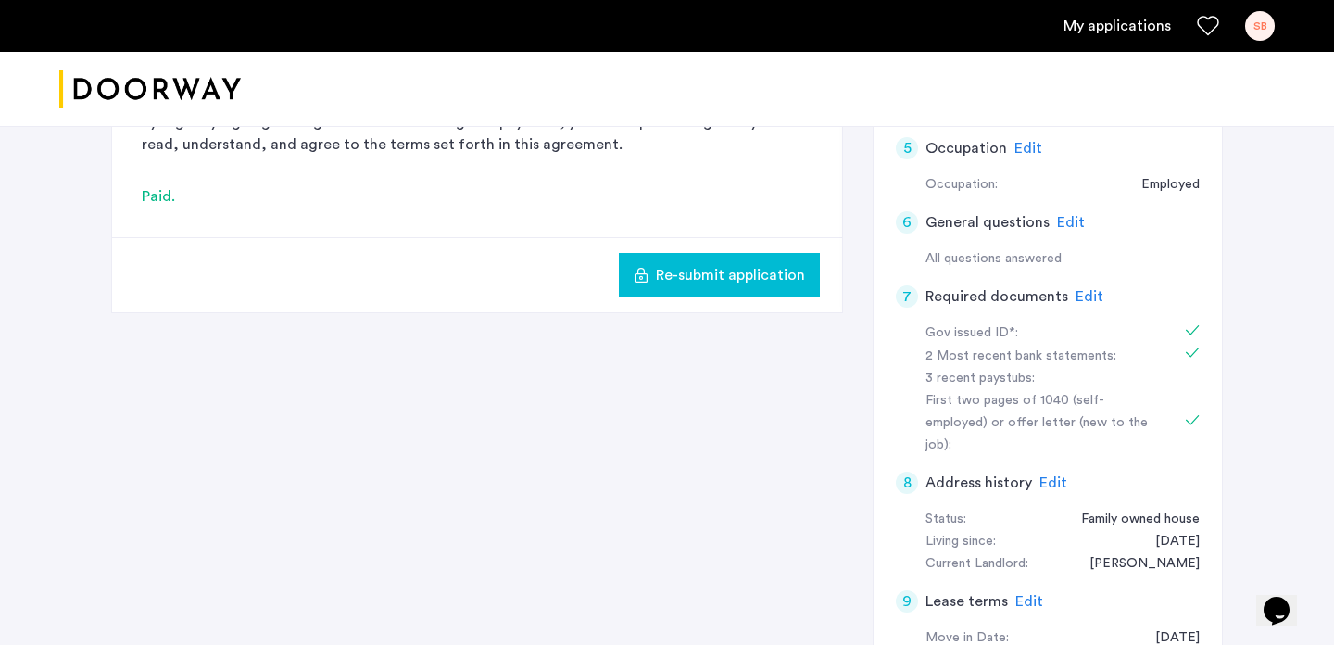
scroll to position [616, 0]
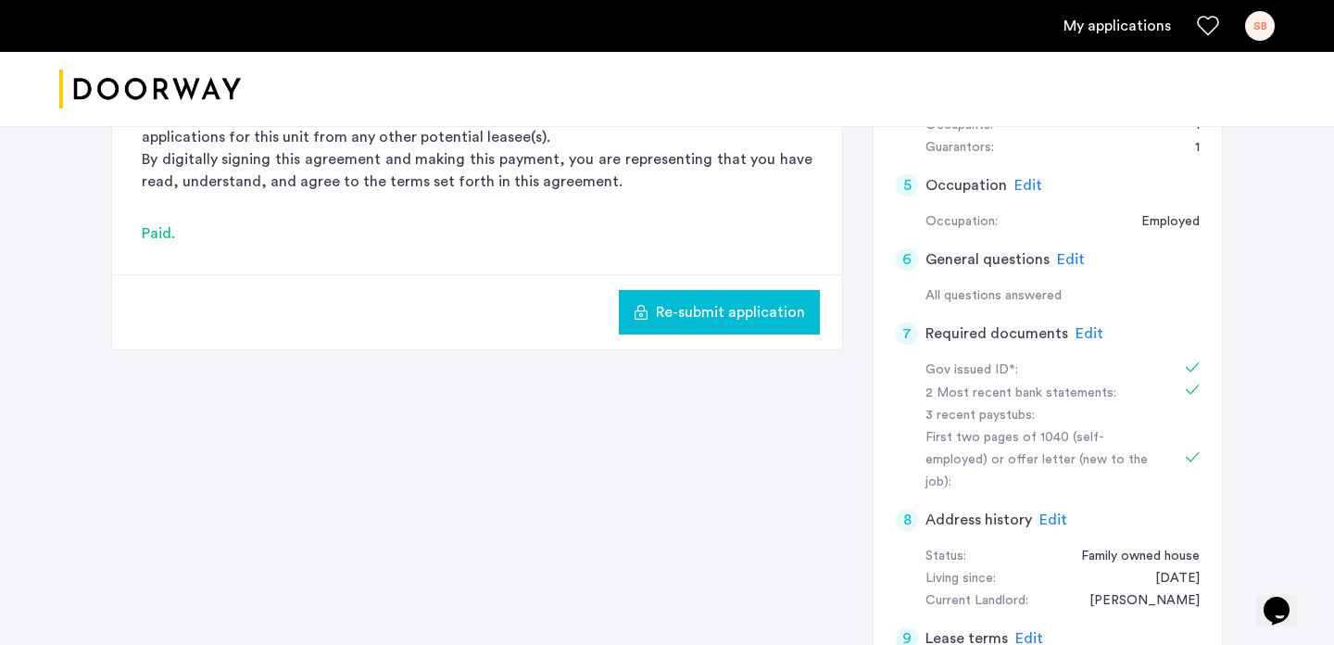
click at [1065, 260] on span "Edit" at bounding box center [1071, 259] width 28 height 15
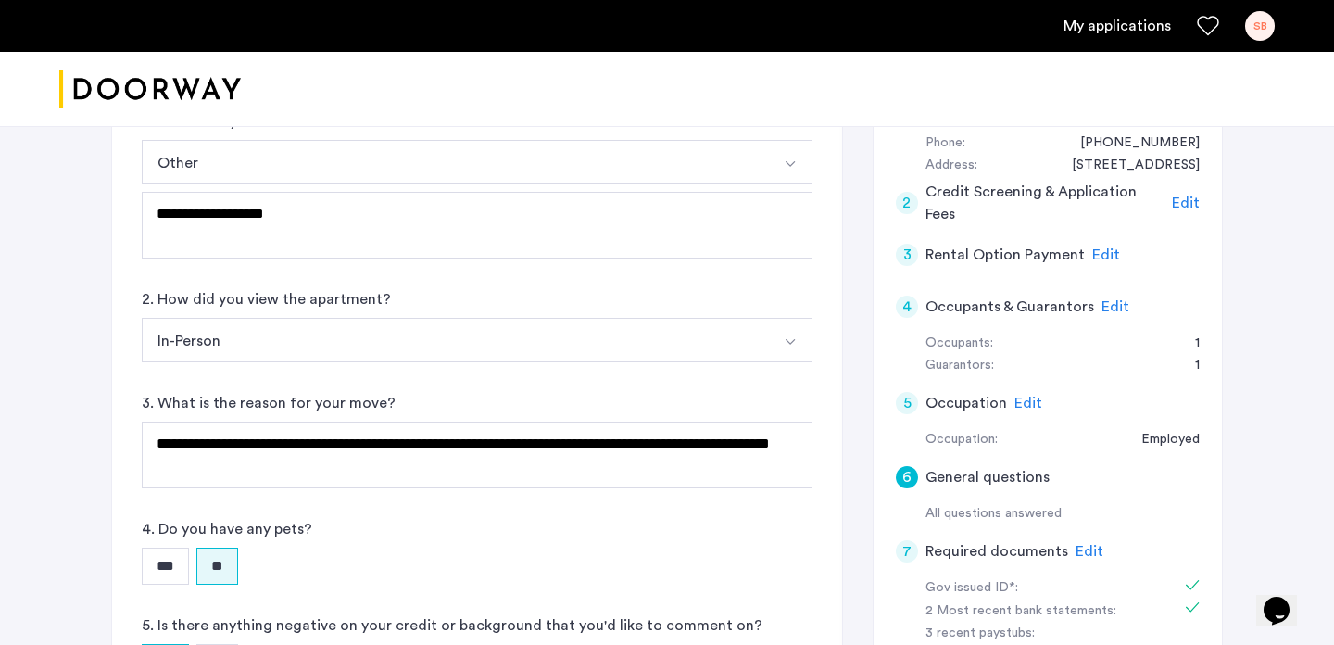
scroll to position [402, 0]
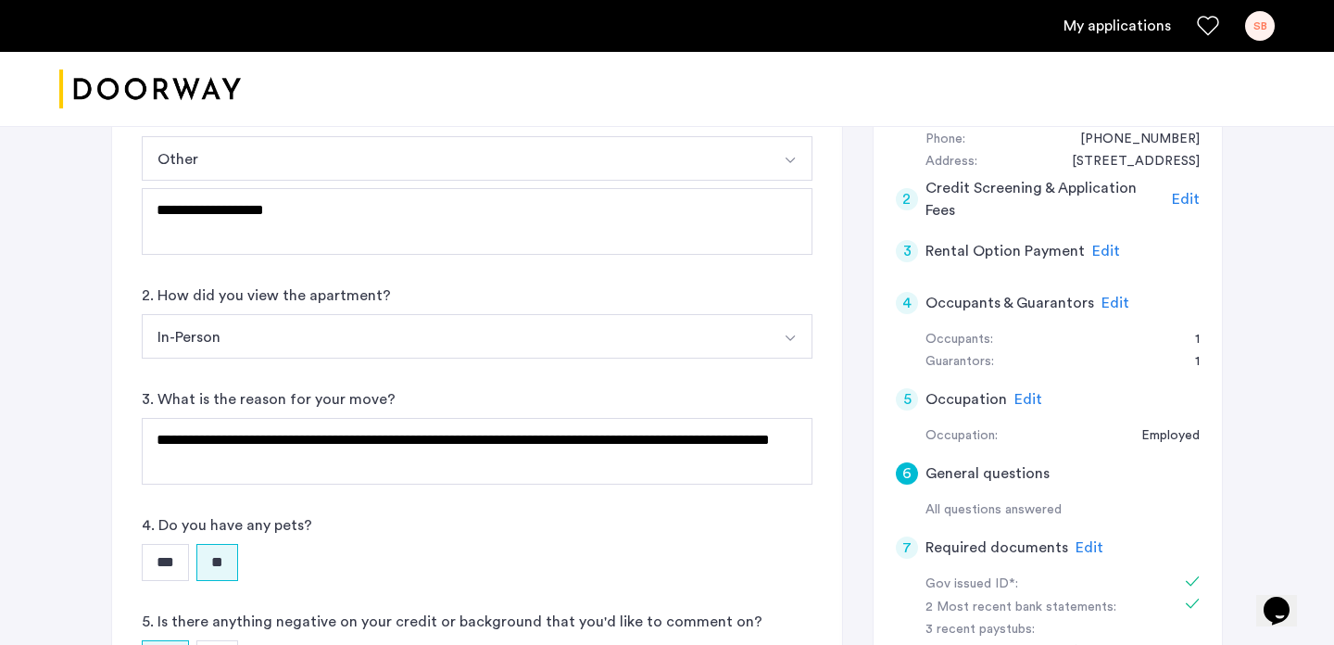
click at [1116, 302] on span "Edit" at bounding box center [1116, 303] width 28 height 15
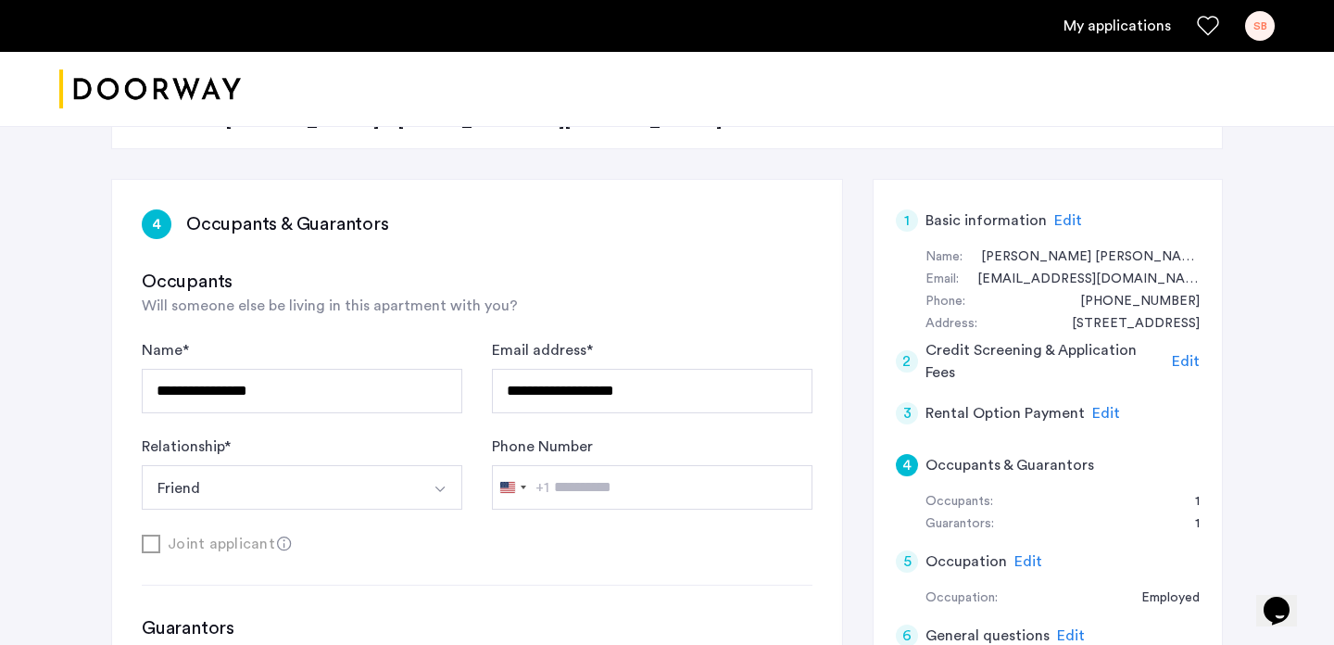
scroll to position [329, 0]
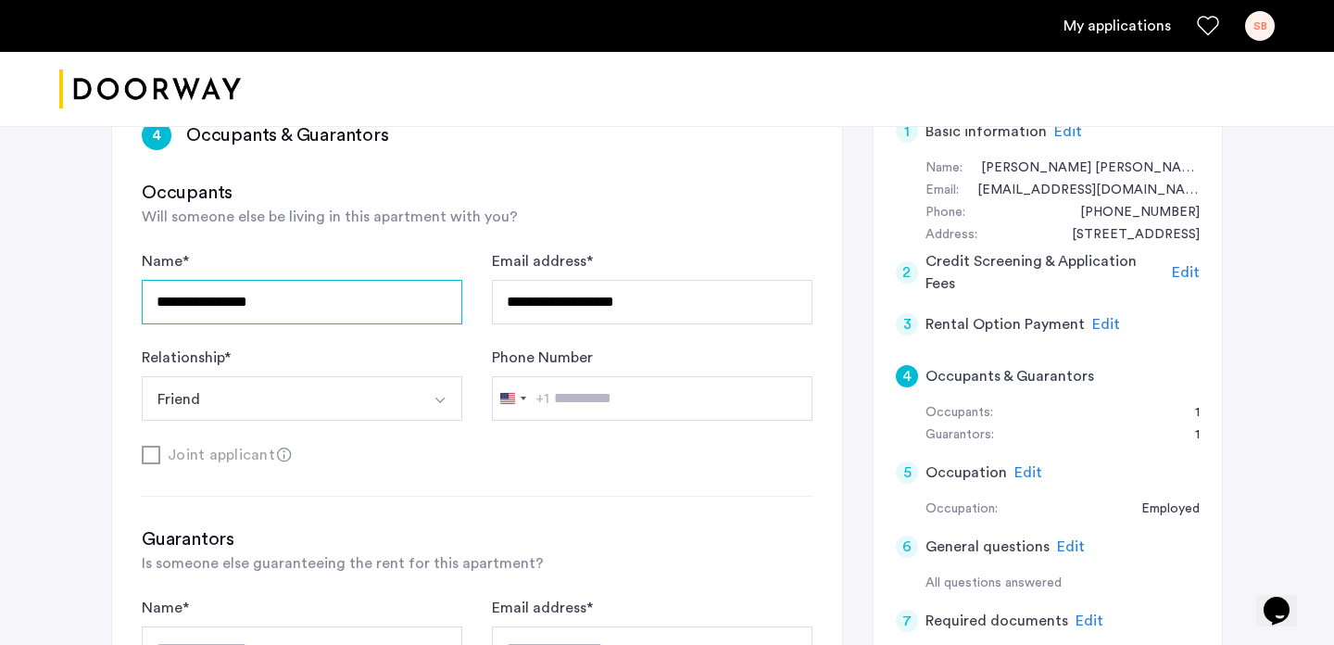
click at [426, 293] on input "**********" at bounding box center [302, 302] width 321 height 44
type input "******"
type input "**********"
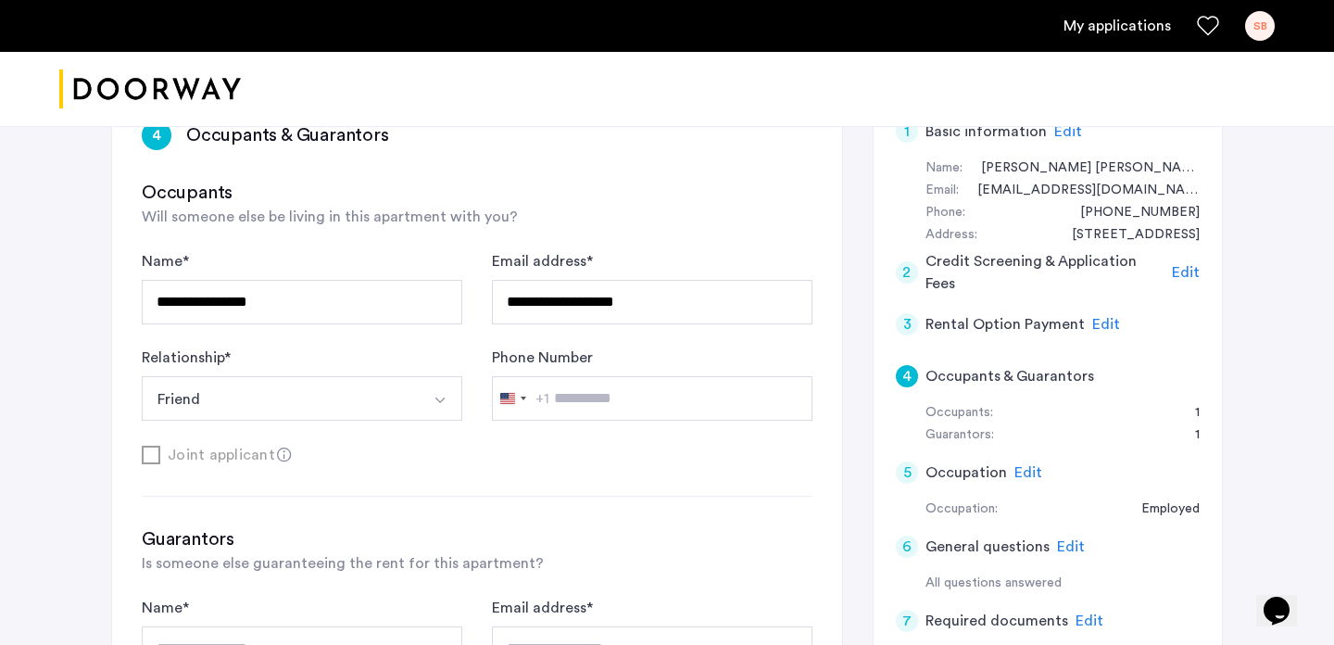
click at [389, 392] on button "Friend" at bounding box center [280, 398] width 277 height 44
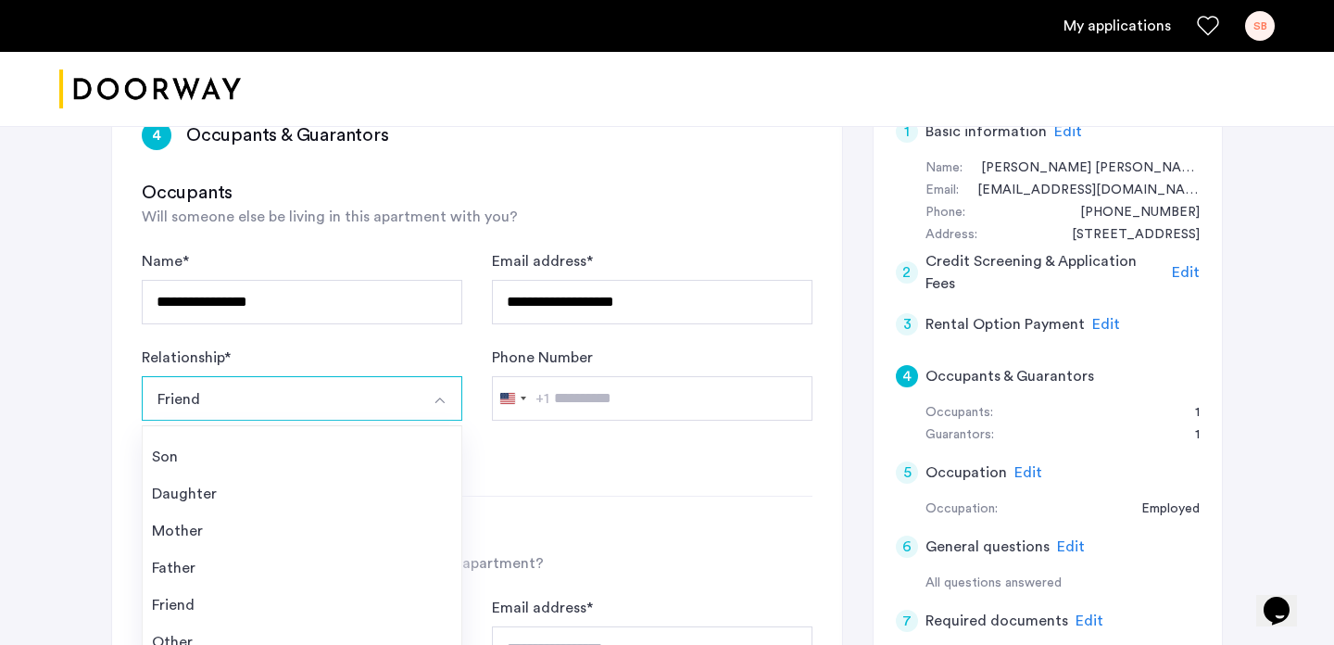
scroll to position [67, 0]
click at [537, 485] on div "**********" at bounding box center [477, 511] width 730 height 840
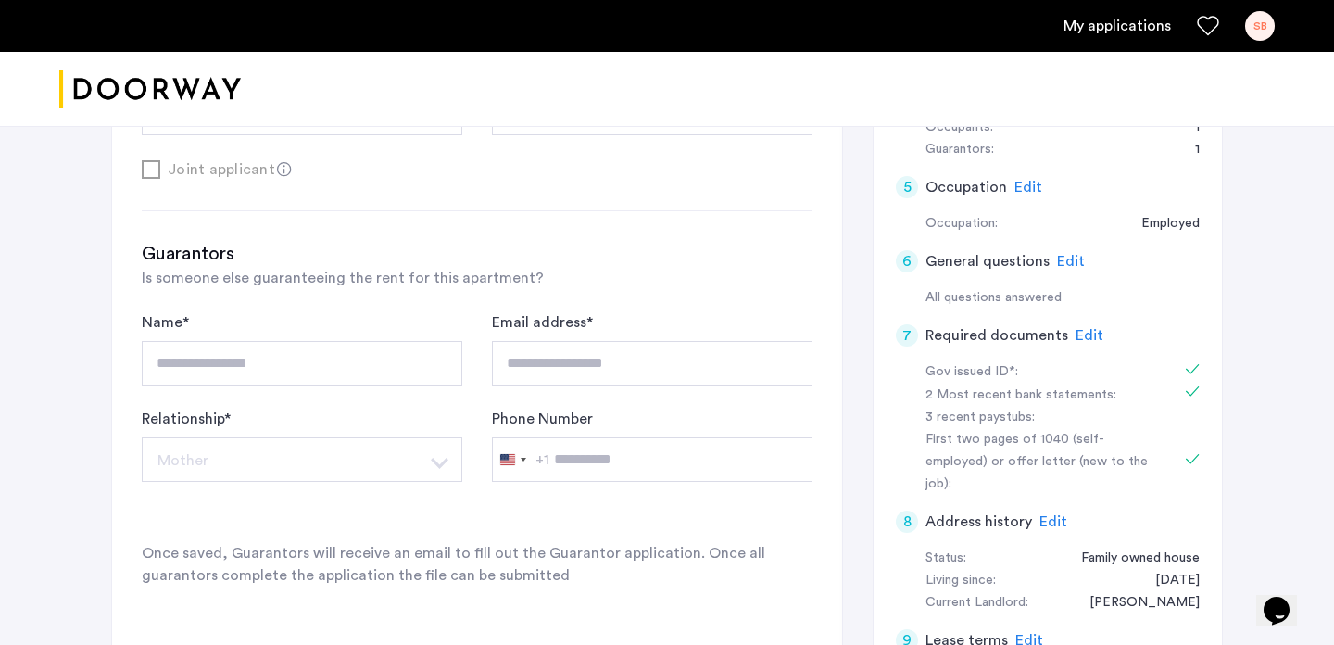
scroll to position [730, 0]
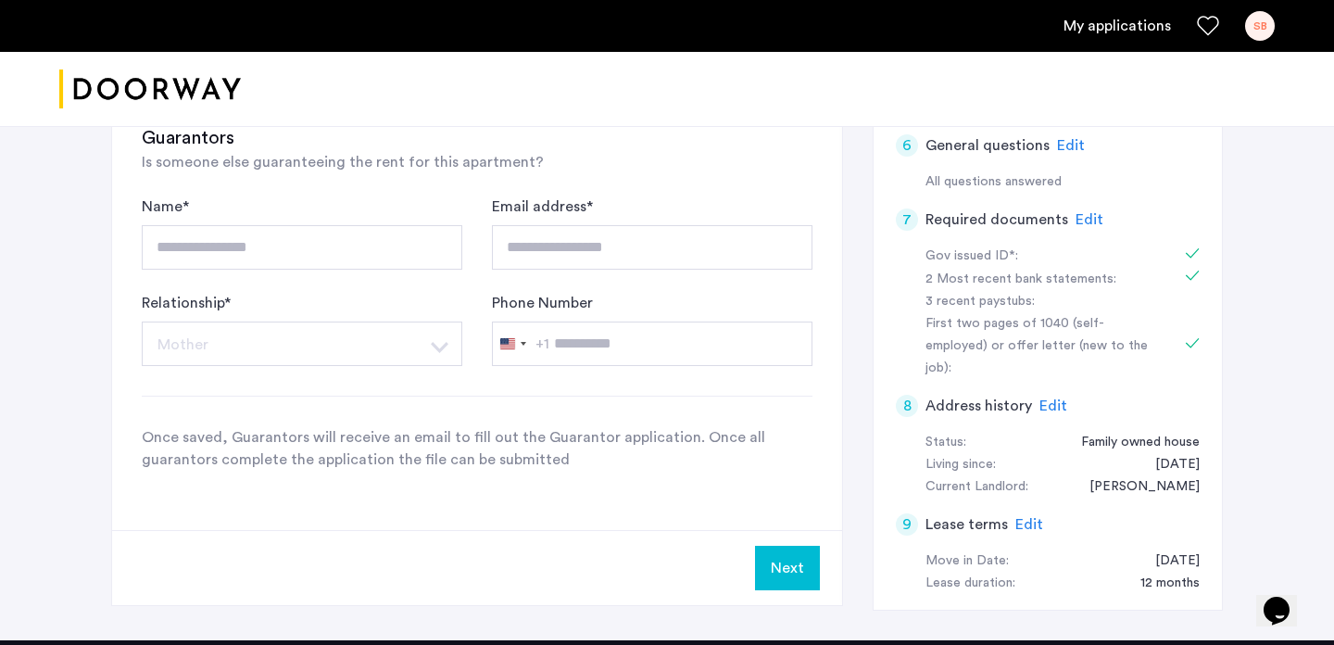
click at [785, 556] on button "Next" at bounding box center [787, 568] width 65 height 44
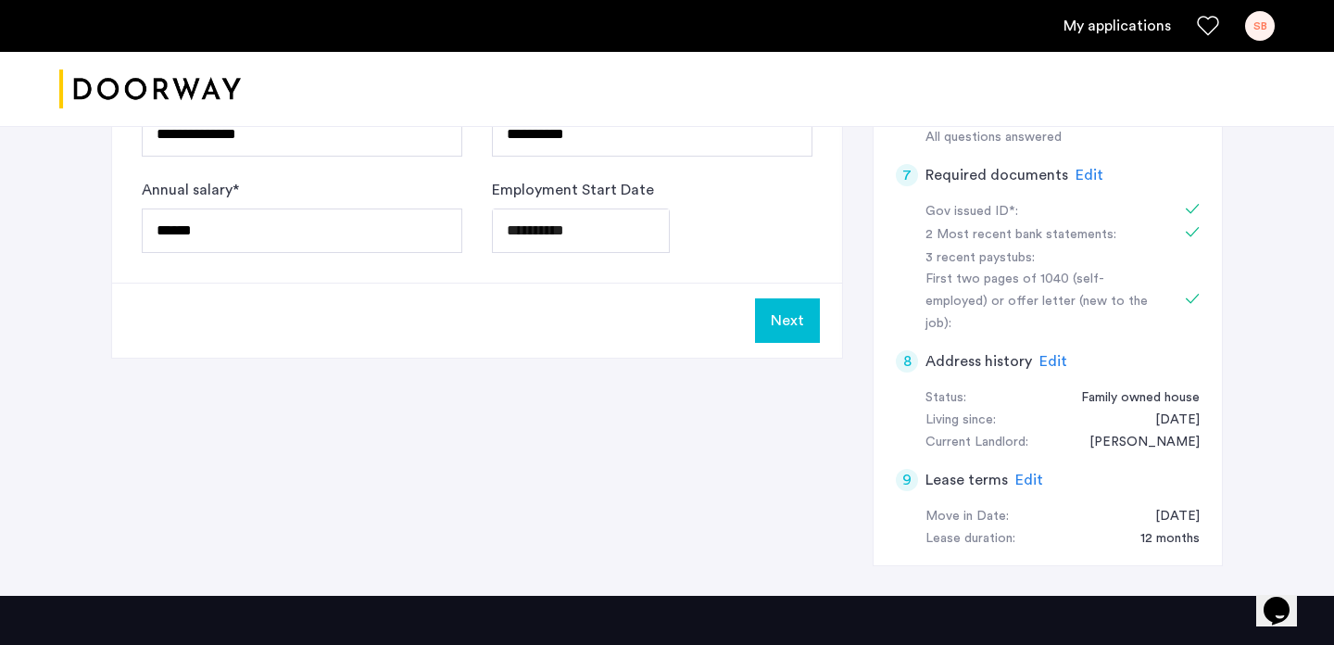
scroll to position [0, 0]
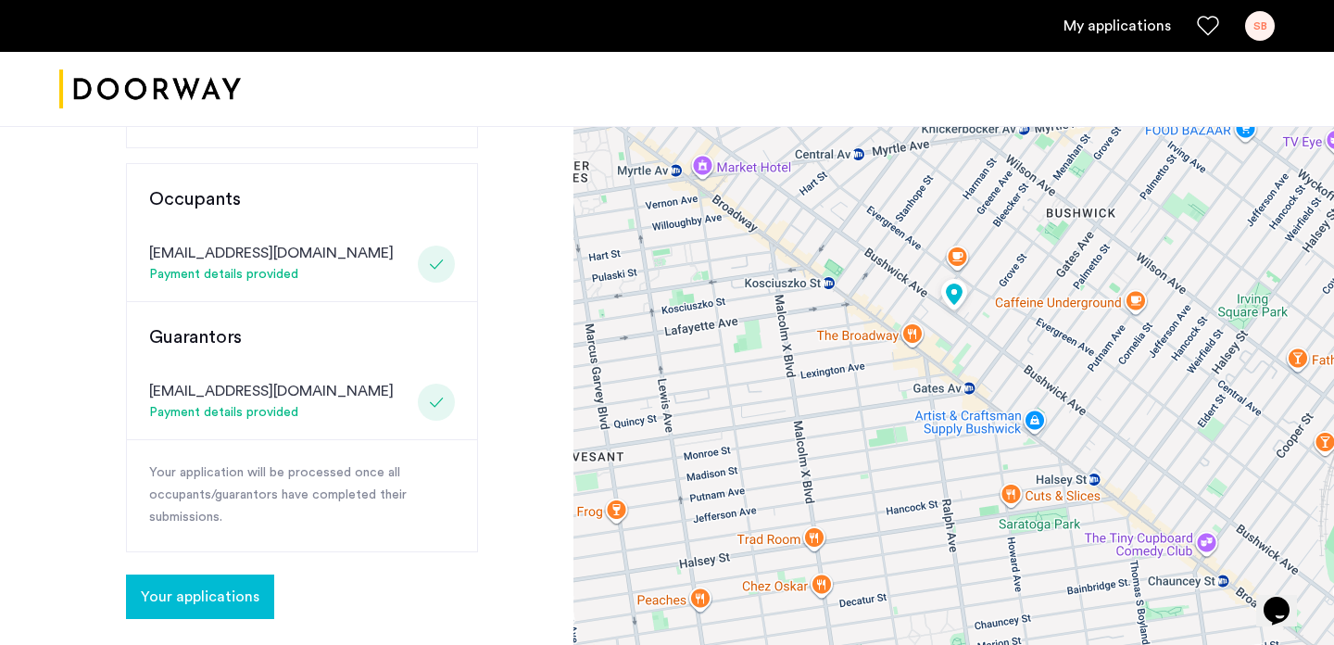
scroll to position [508, 0]
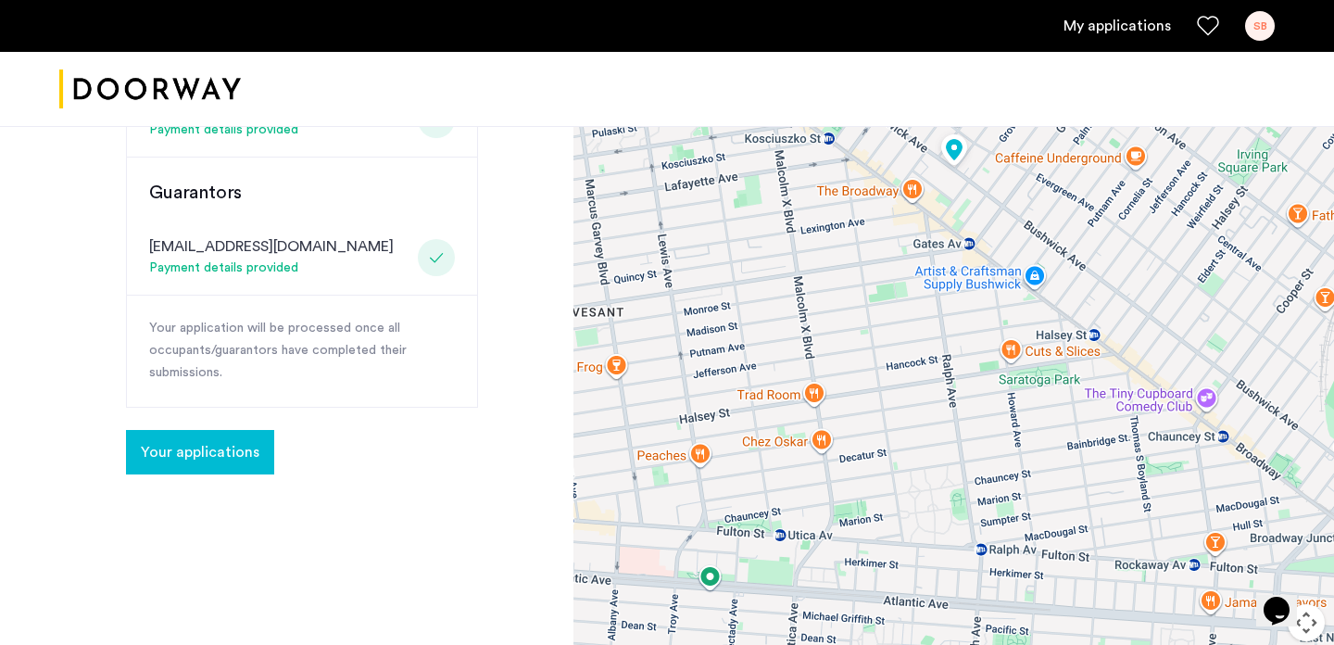
click at [223, 438] on button "Your applications" at bounding box center [200, 452] width 148 height 44
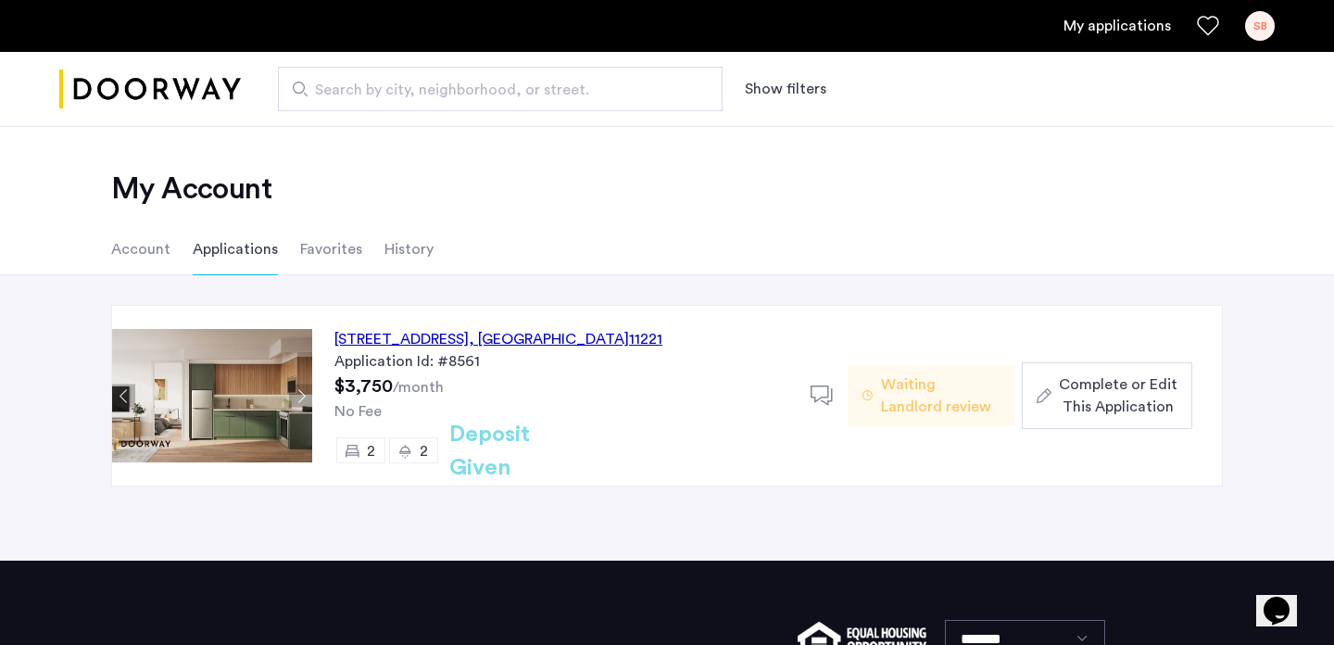
click at [941, 386] on span "Waiting Landlord review" at bounding box center [940, 395] width 119 height 44
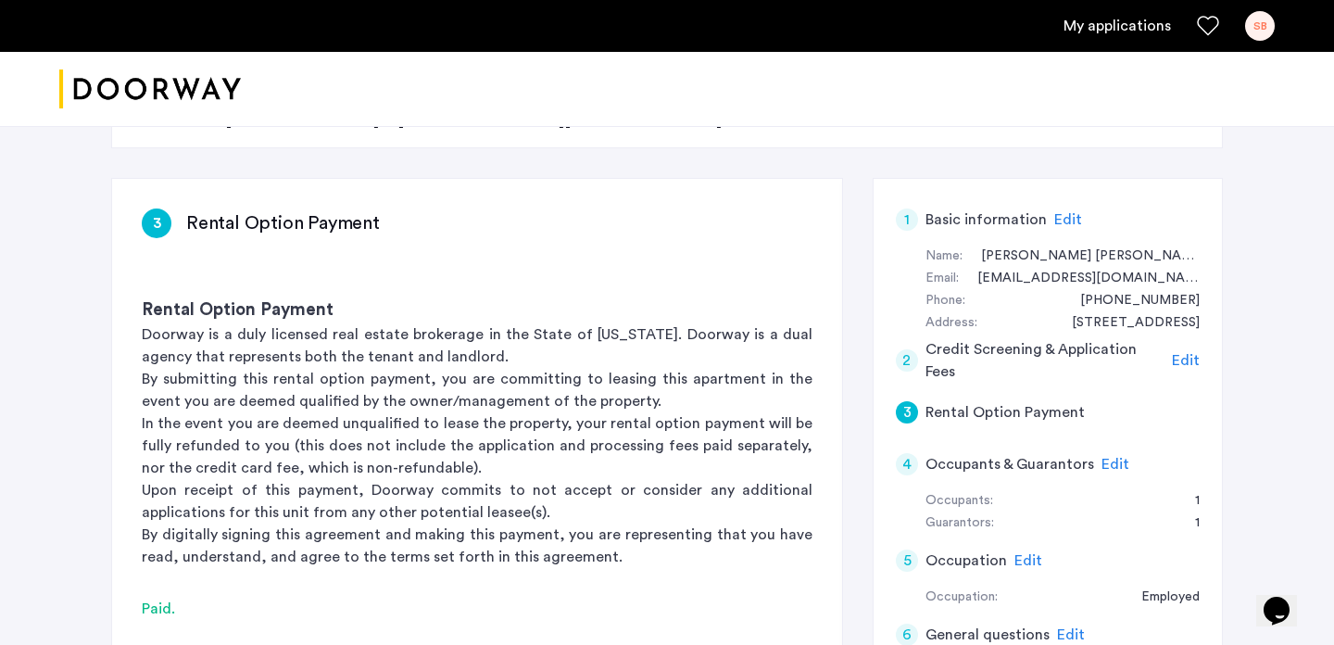
scroll to position [189, 0]
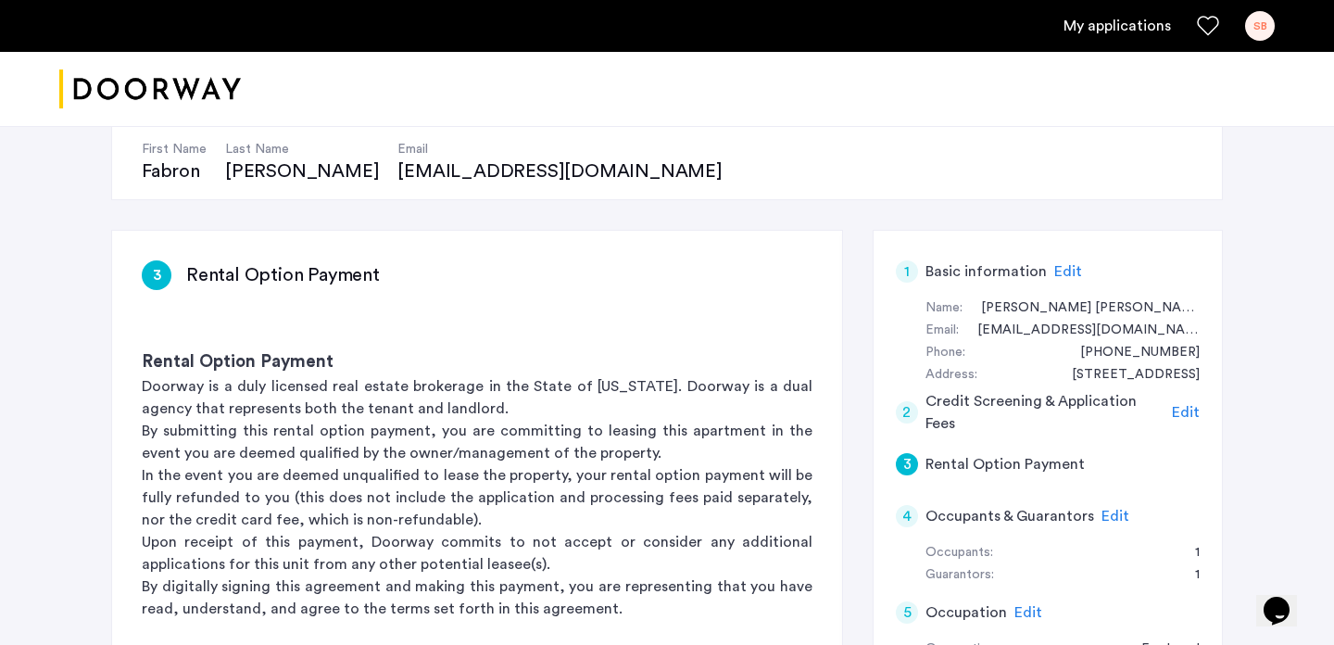
click at [1057, 273] on span "Edit" at bounding box center [1069, 271] width 28 height 15
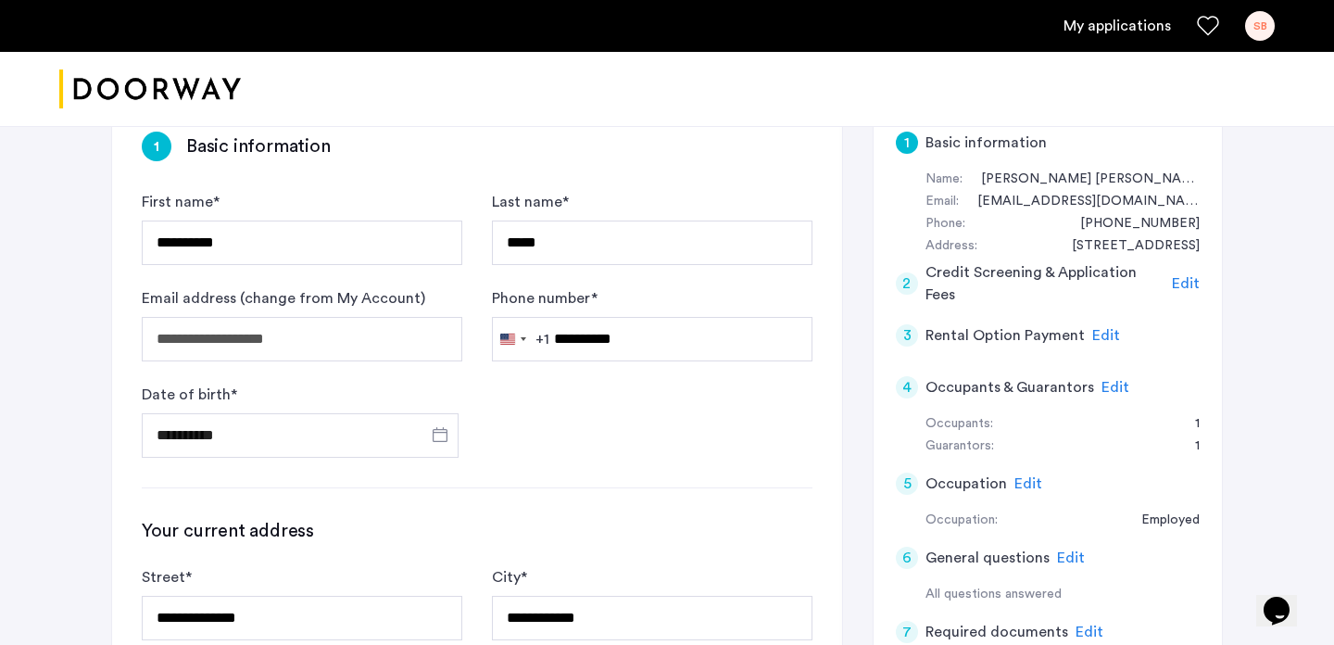
scroll to position [314, 0]
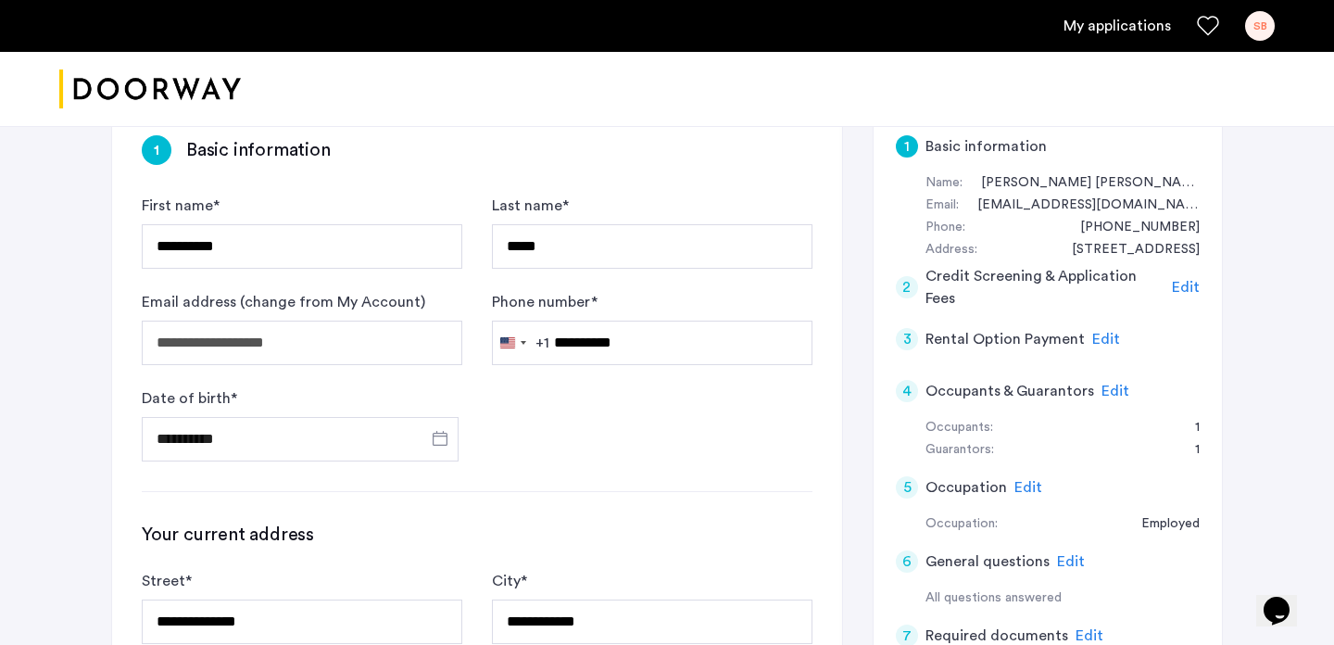
click at [1117, 391] on span "Edit" at bounding box center [1116, 391] width 28 height 15
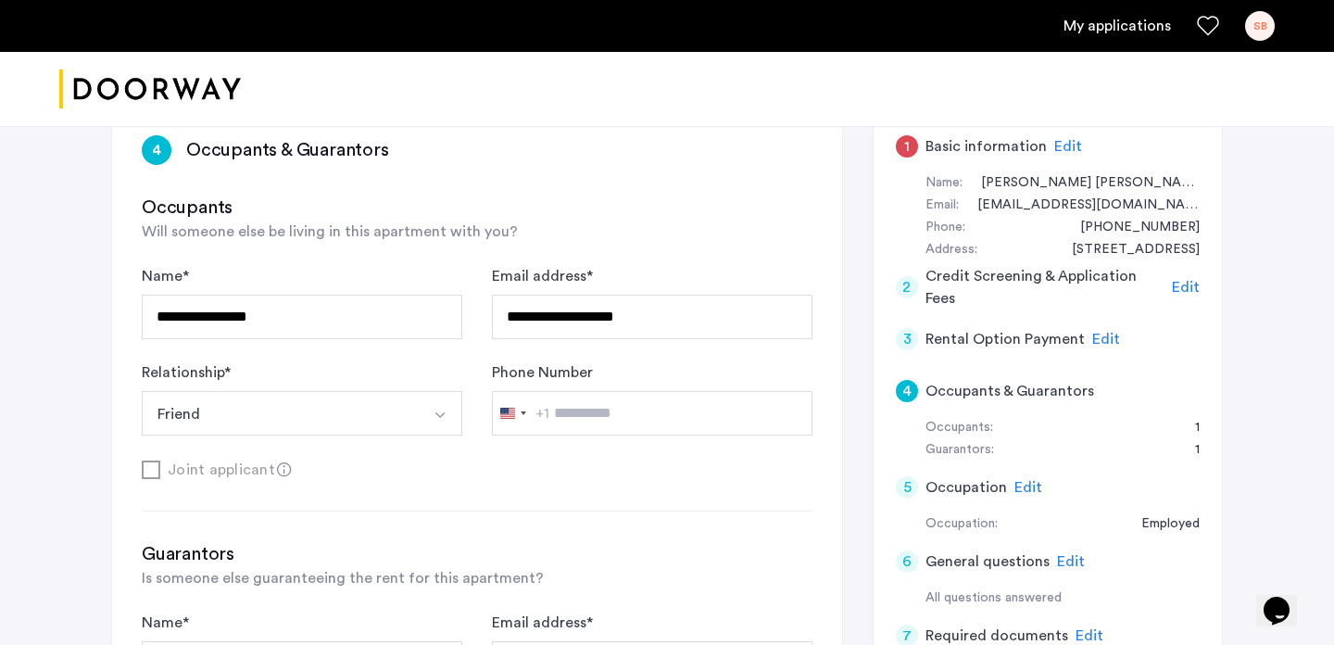
click at [1055, 145] on span "Edit" at bounding box center [1069, 146] width 28 height 15
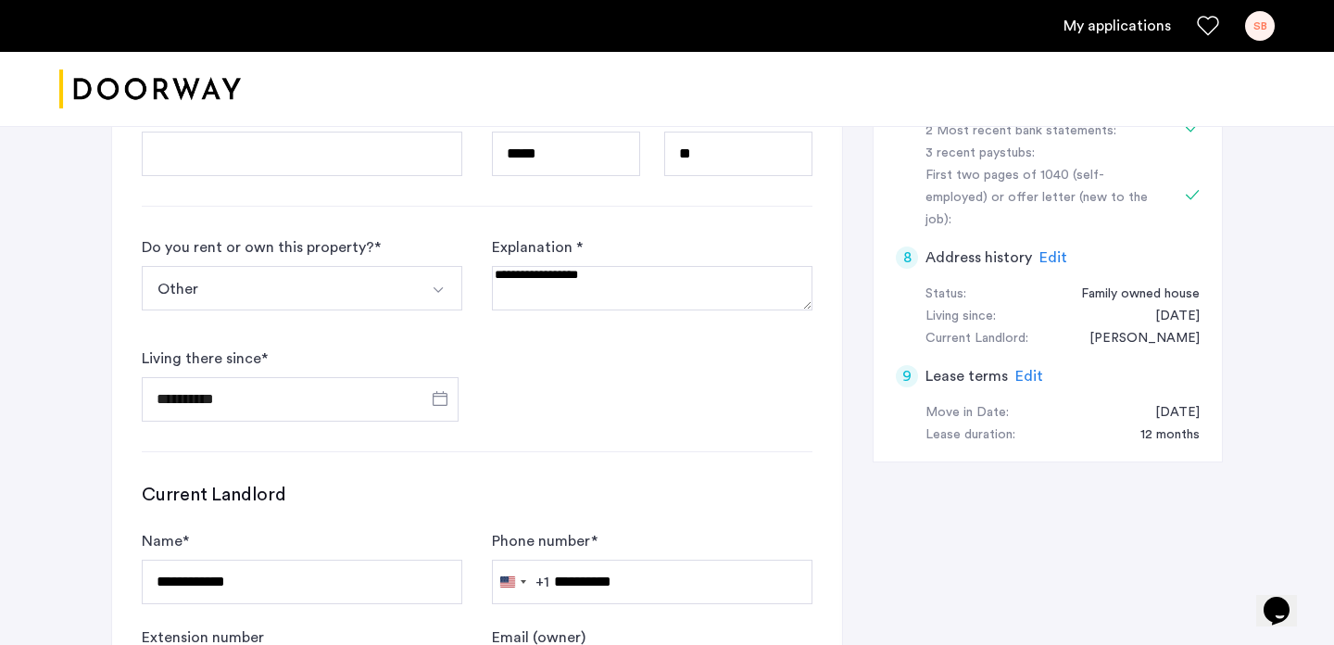
scroll to position [1107, 0]
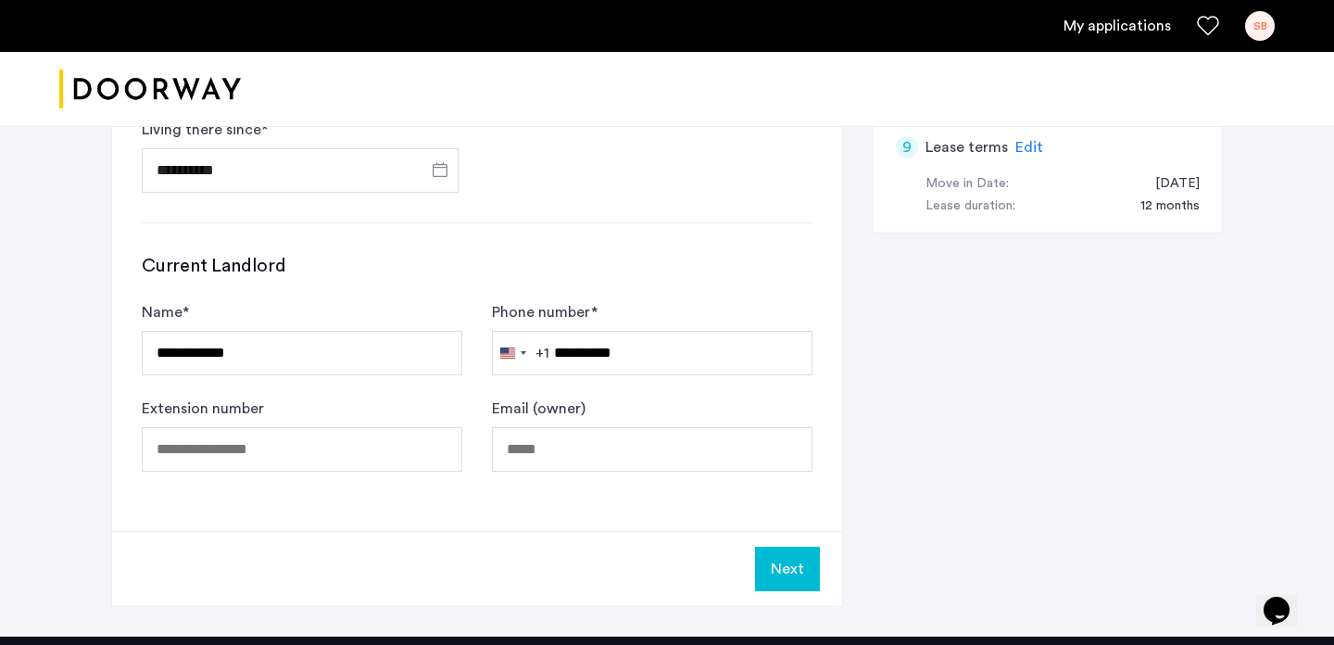
click at [779, 550] on button "Next" at bounding box center [787, 569] width 65 height 44
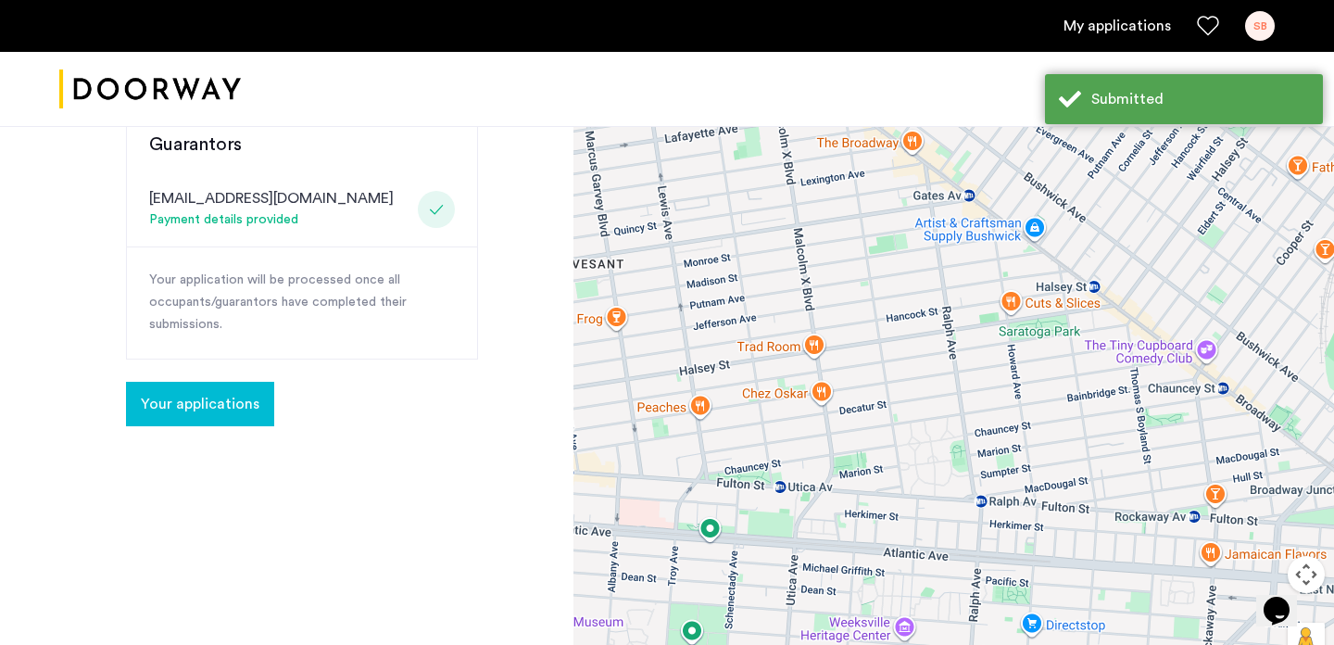
scroll to position [578, 0]
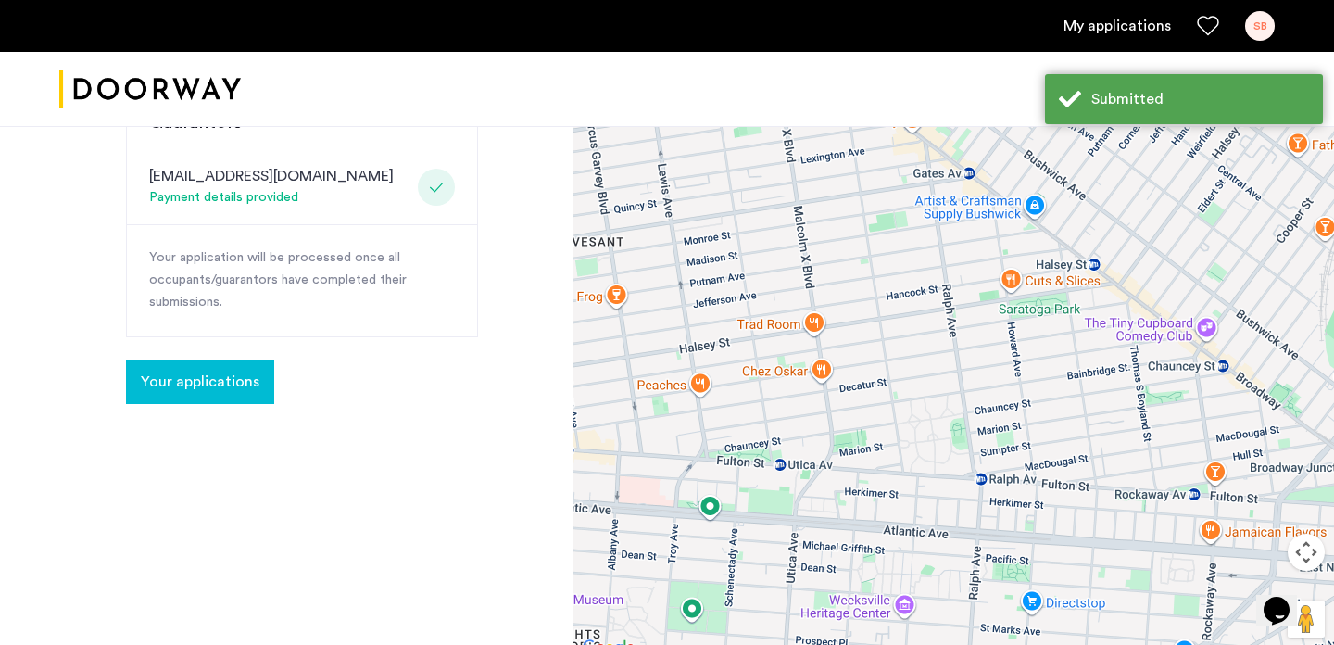
click at [219, 387] on span "Your applications" at bounding box center [200, 382] width 119 height 22
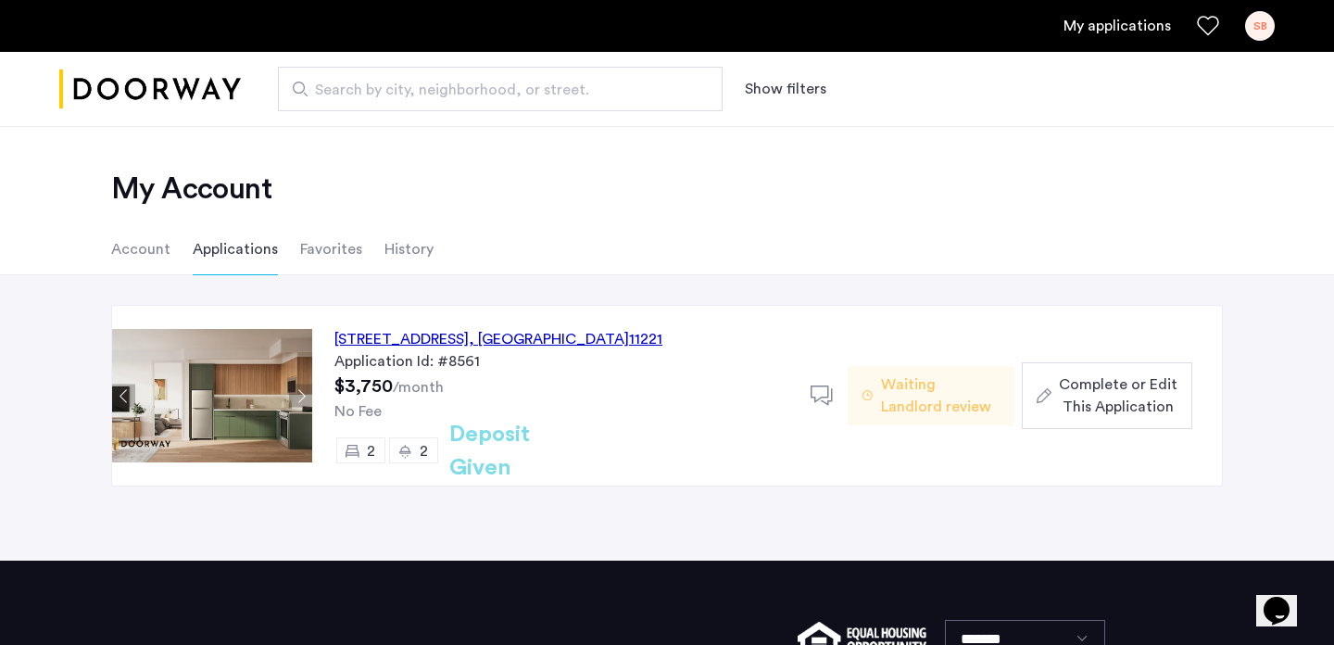
click at [1114, 394] on span "Complete or Edit This Application" at bounding box center [1118, 395] width 119 height 44
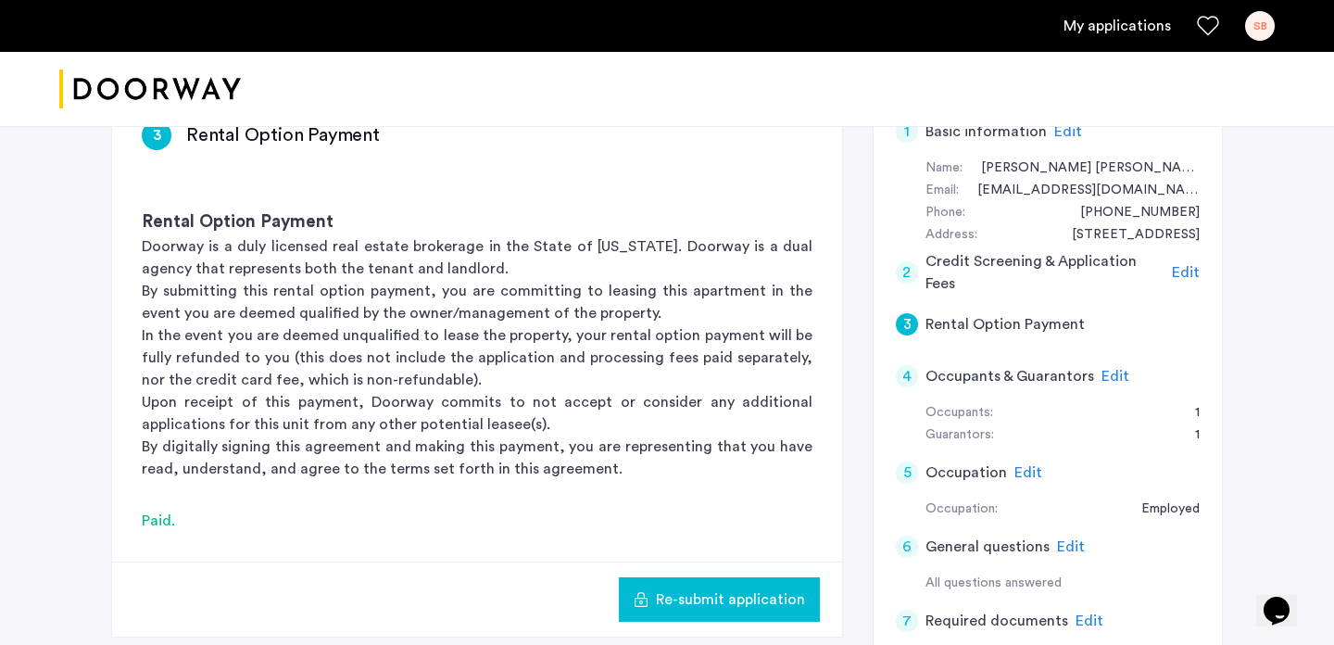
scroll to position [338, 0]
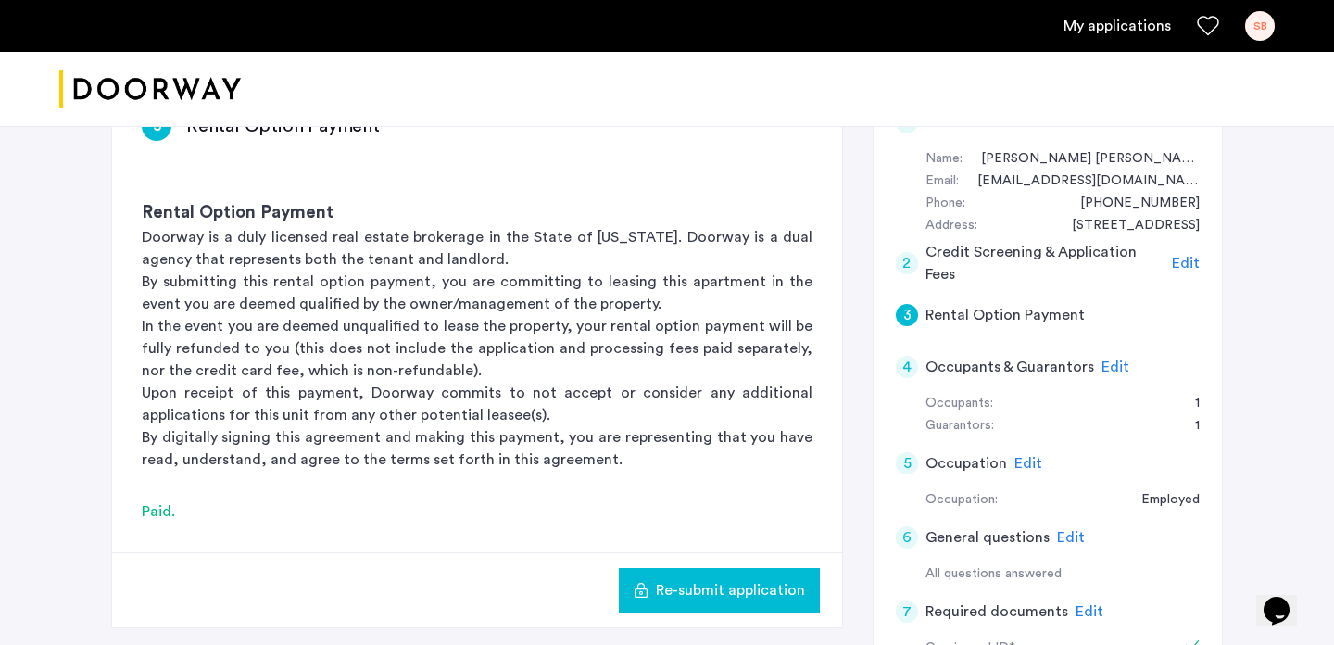
click at [1106, 369] on span "Edit" at bounding box center [1116, 367] width 28 height 15
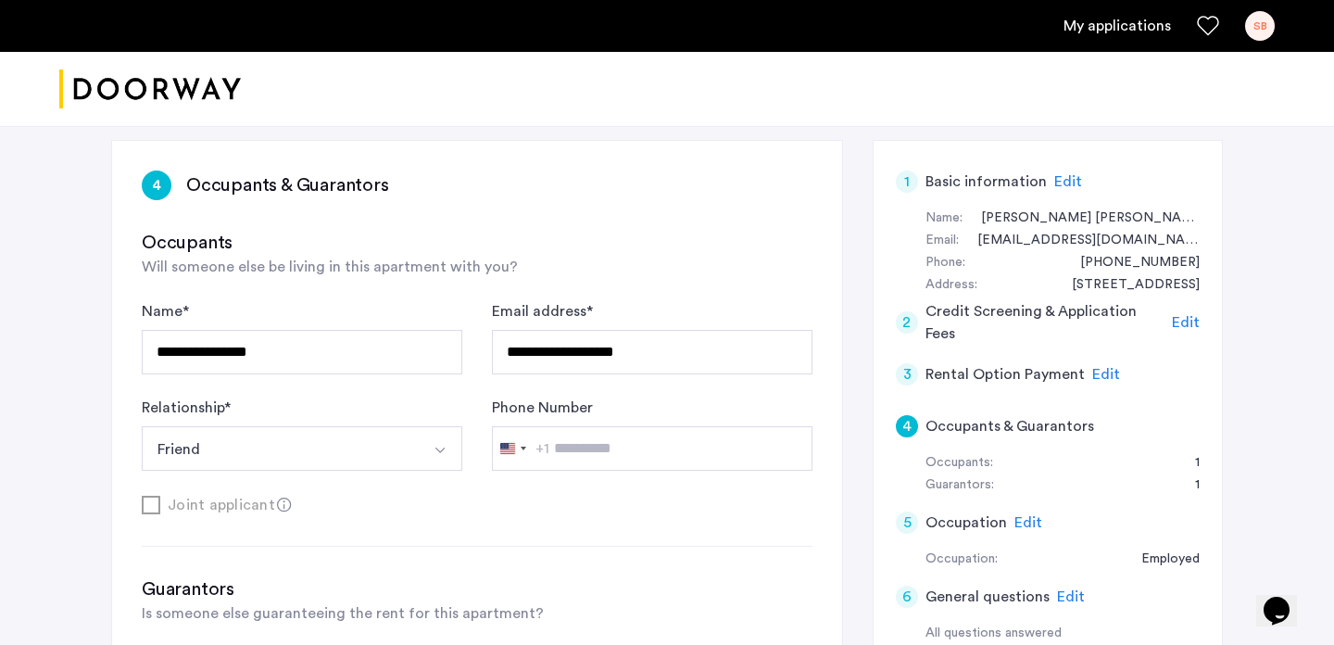
scroll to position [274, 0]
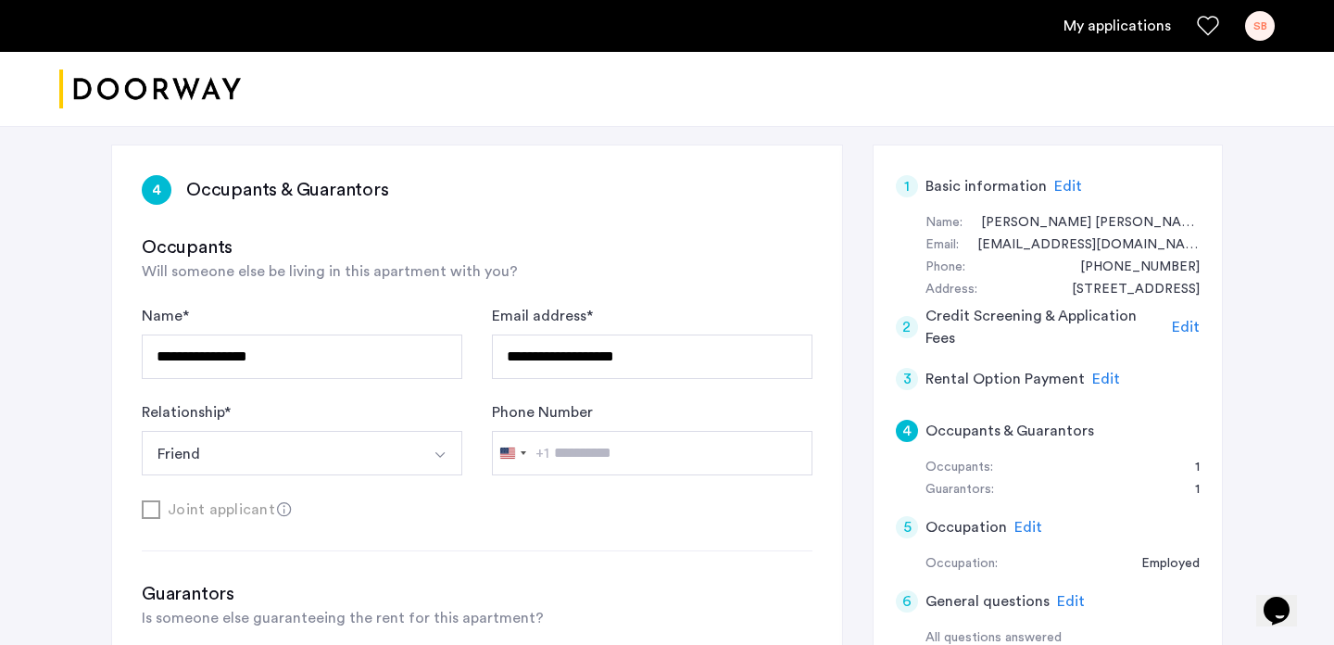
click at [184, 517] on div "Joint applicant" at bounding box center [477, 509] width 671 height 23
click at [181, 512] on div "Joint applicant" at bounding box center [477, 509] width 671 height 23
click at [394, 282] on div "Occupants Will someone else be living in this apartment with you?" at bounding box center [477, 258] width 671 height 48
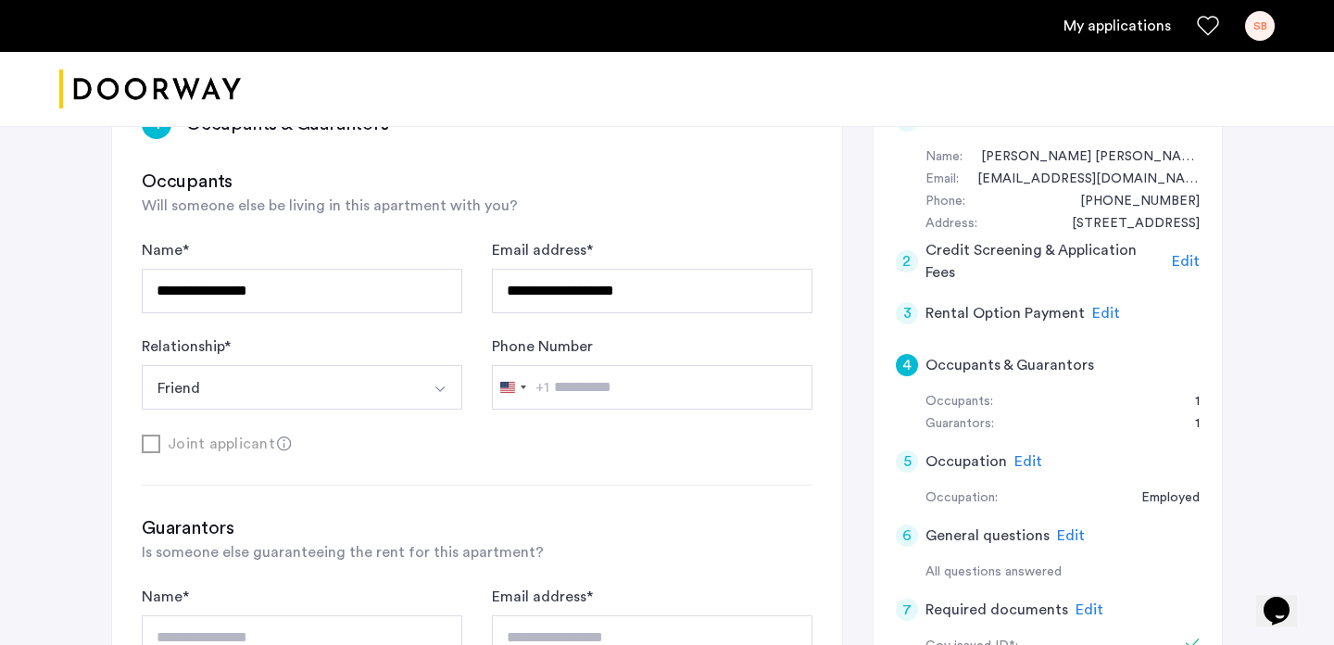
scroll to position [346, 0]
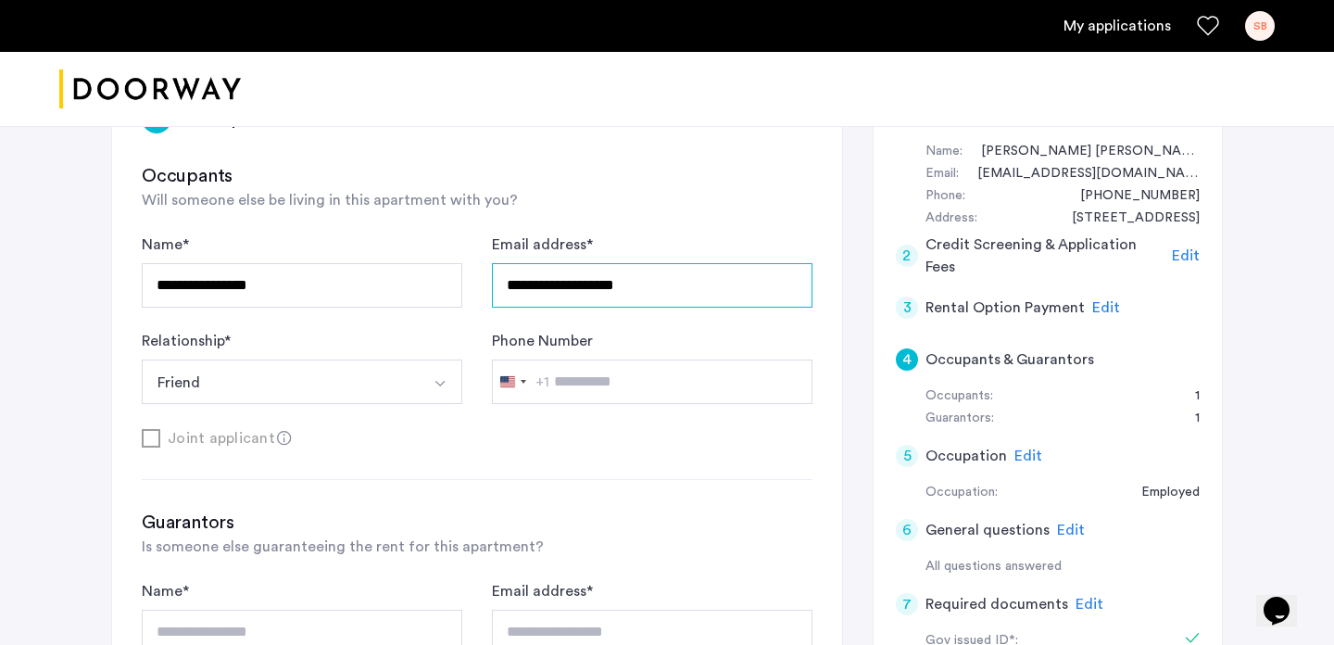
click at [564, 295] on input "**********" at bounding box center [652, 285] width 321 height 44
click at [538, 315] on div "**********" at bounding box center [477, 319] width 671 height 171
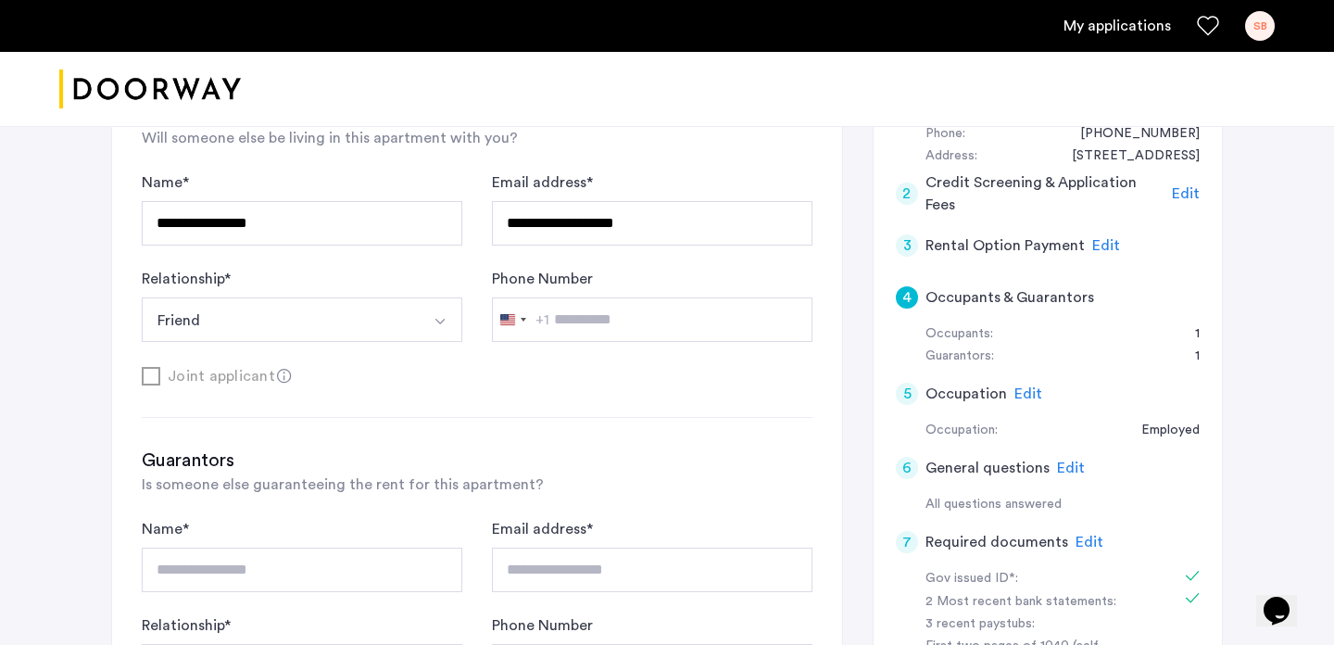
scroll to position [446, 0]
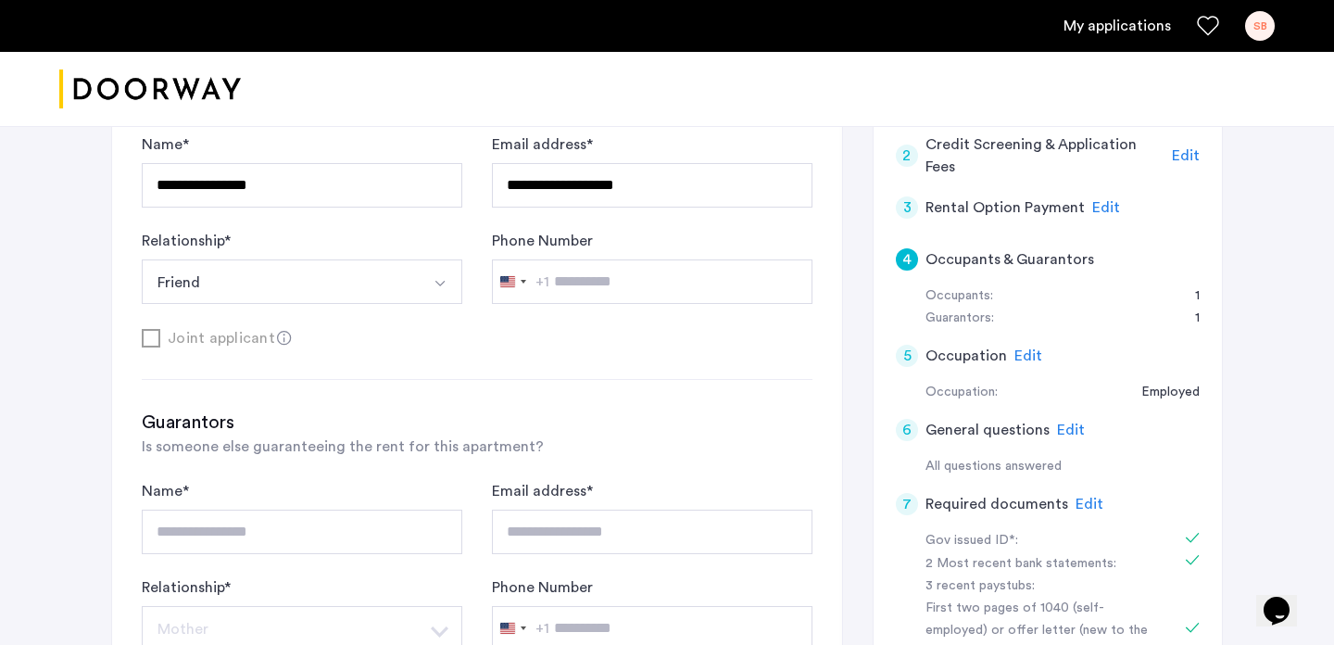
click at [1030, 350] on span "Edit" at bounding box center [1029, 355] width 28 height 15
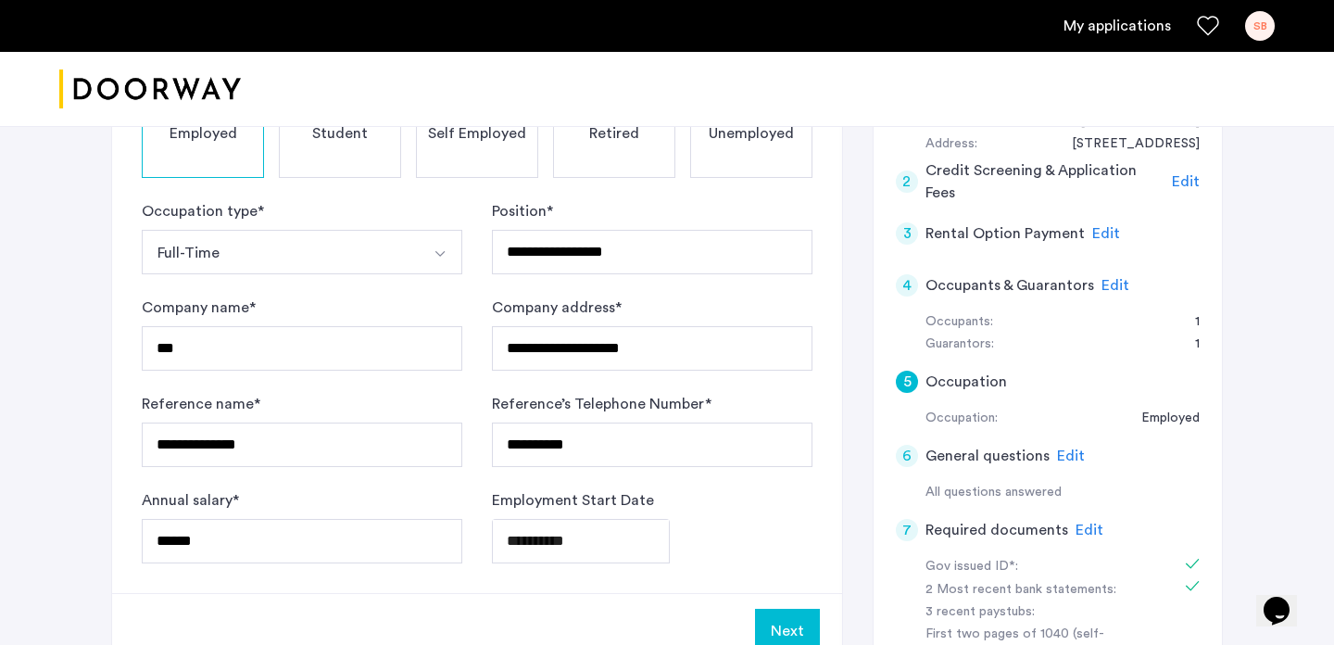
scroll to position [426, 0]
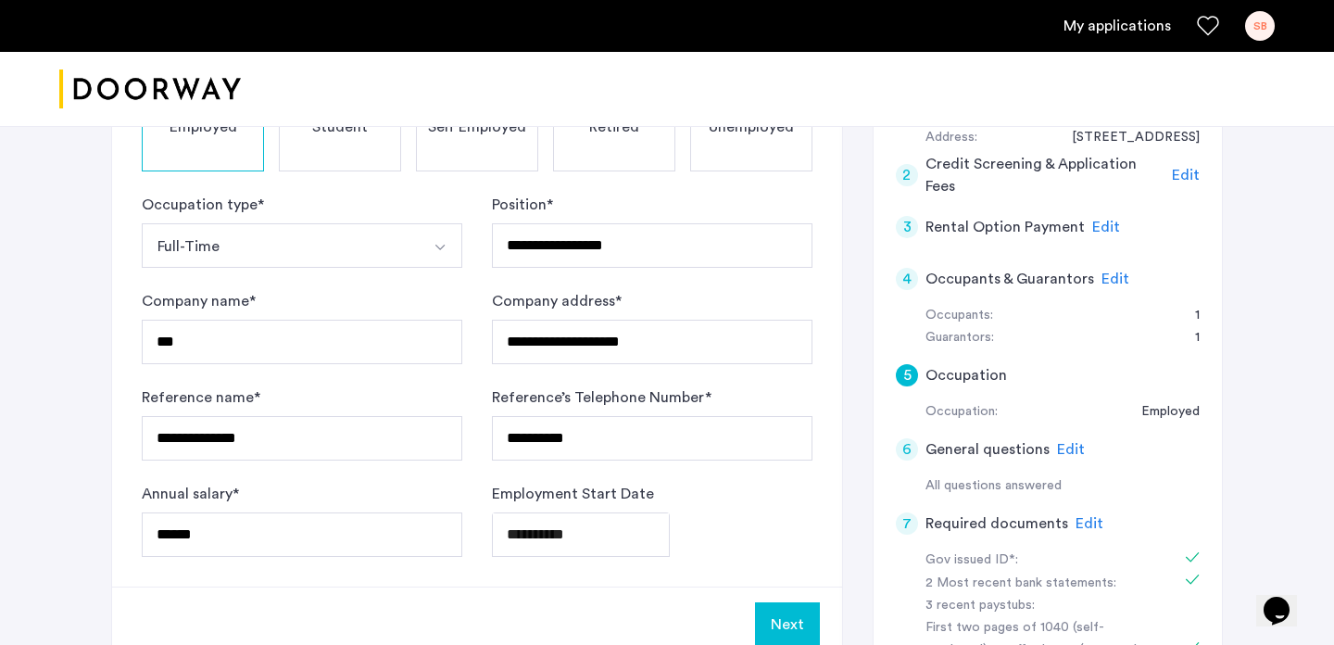
click at [1071, 449] on span "Edit" at bounding box center [1071, 449] width 28 height 15
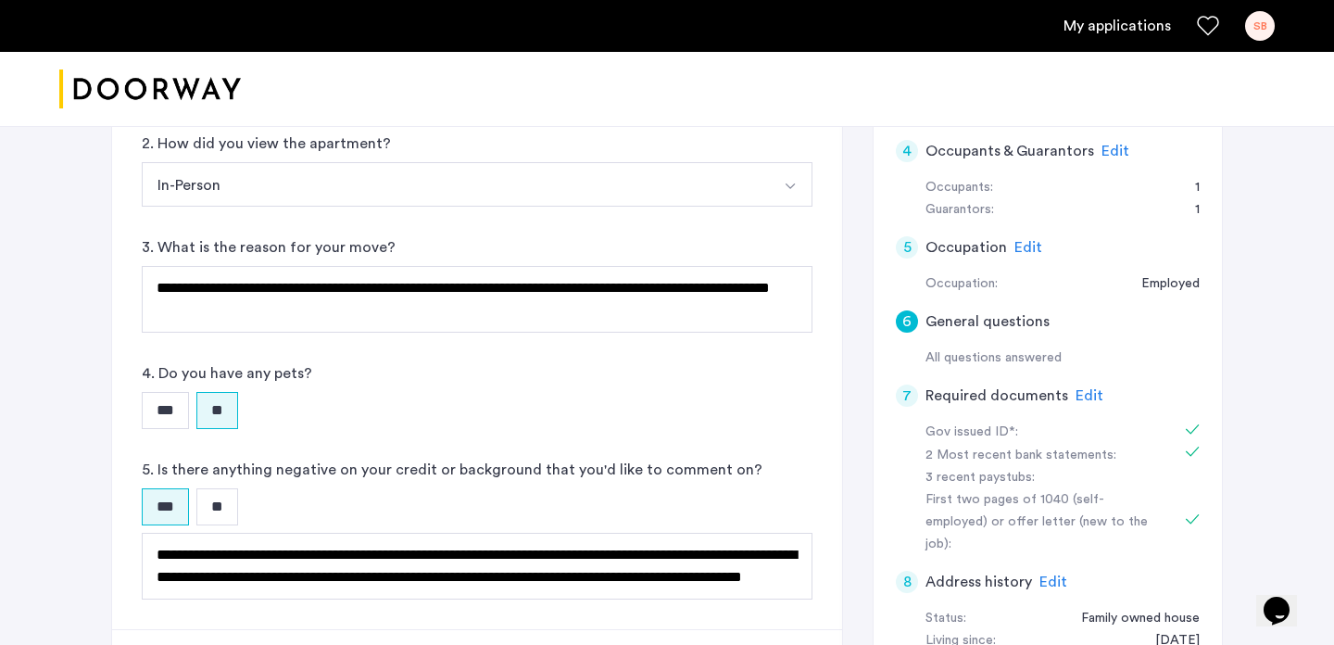
scroll to position [822, 0]
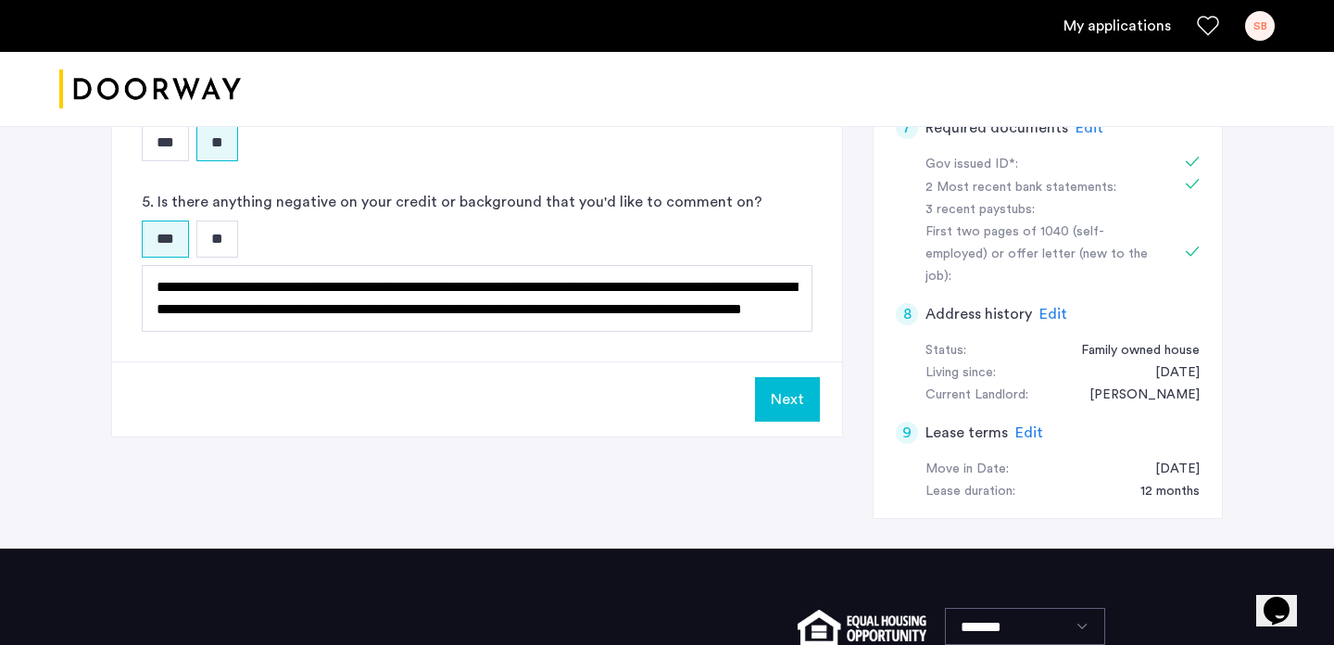
click at [1030, 425] on span "Edit" at bounding box center [1030, 432] width 28 height 15
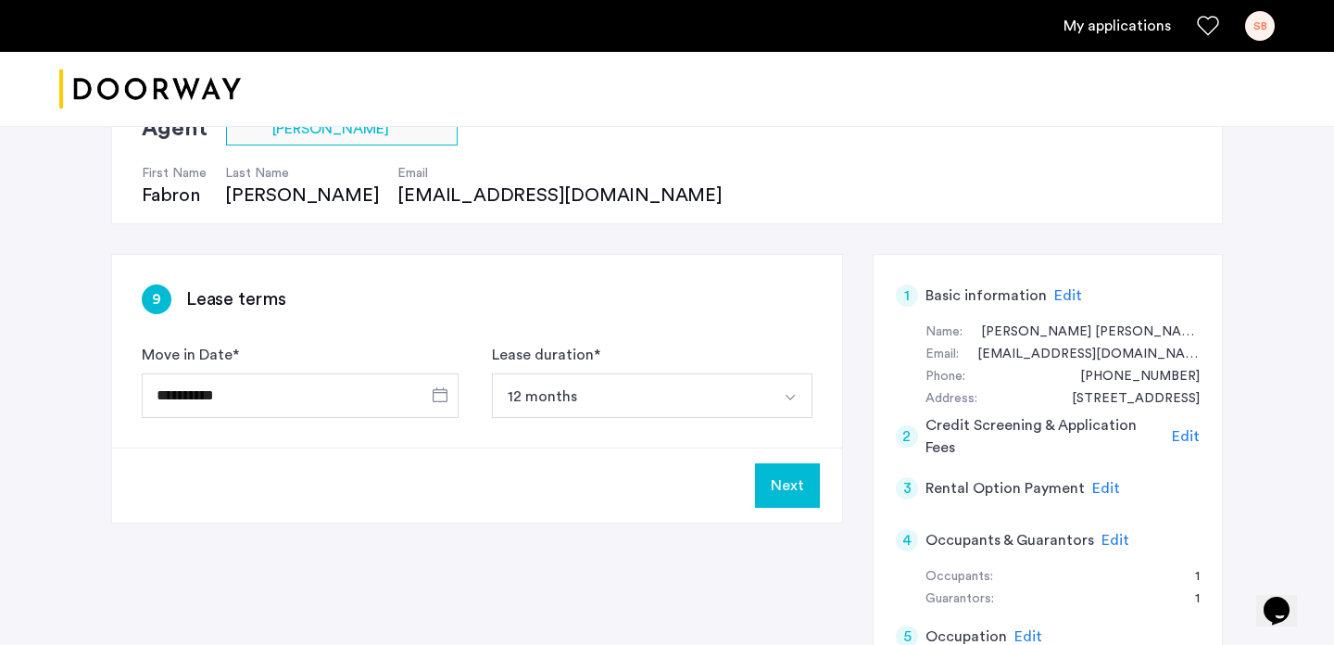
scroll to position [158, 0]
